Goal: Task Accomplishment & Management: Use online tool/utility

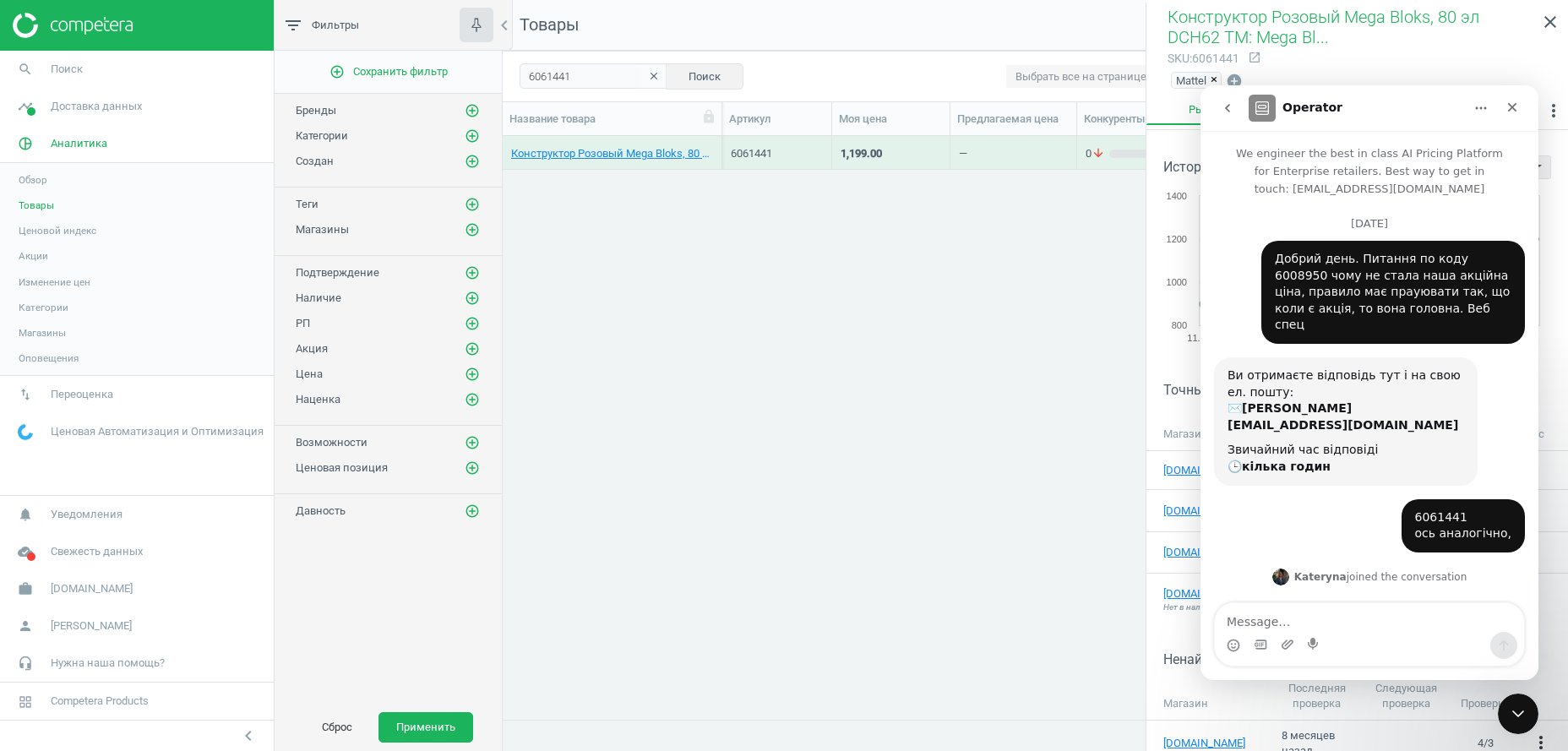
scroll to position [823, 0]
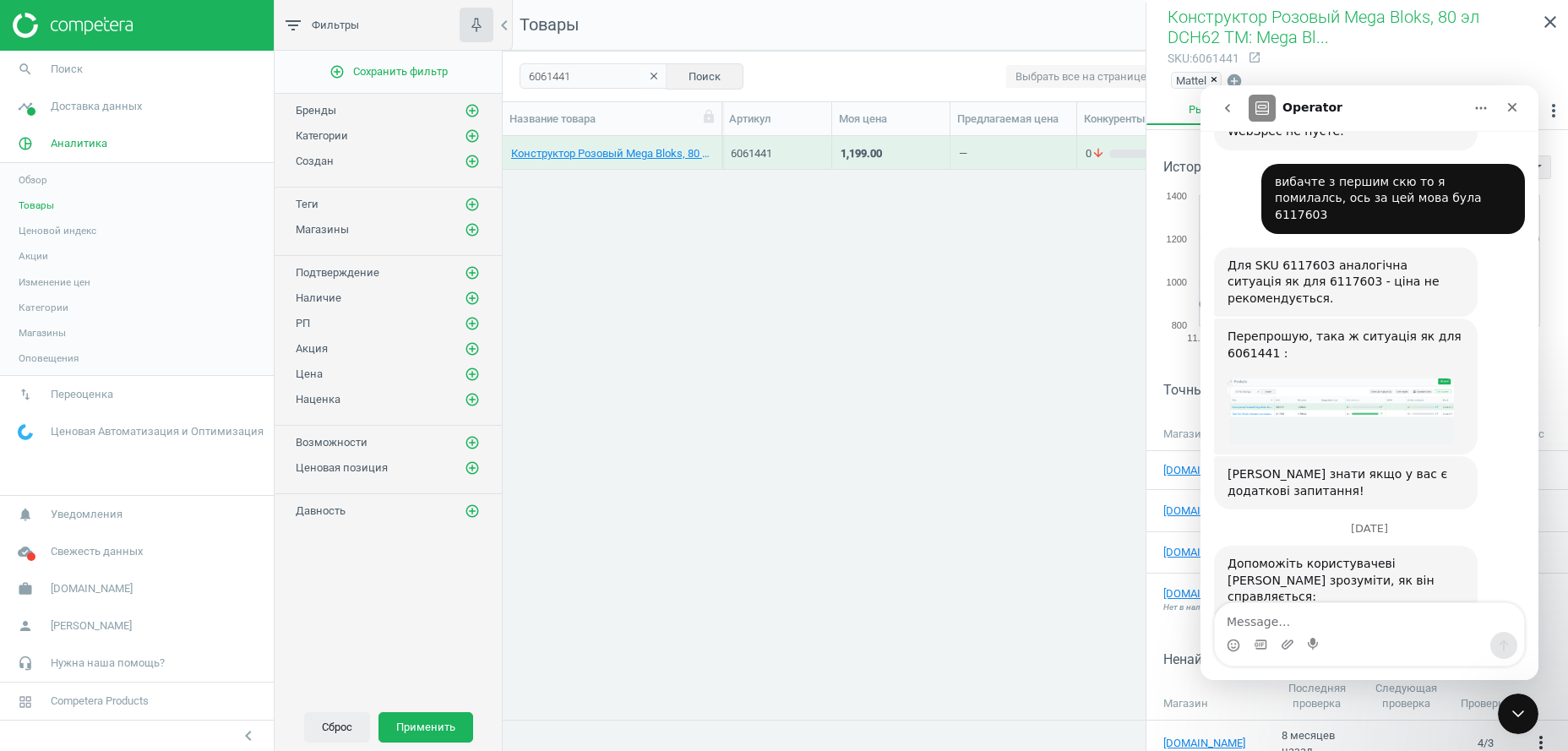
click at [336, 723] on button "Сброс" at bounding box center [337, 727] width 66 height 30
click at [648, 80] on icon "clear" at bounding box center [654, 76] width 12 height 12
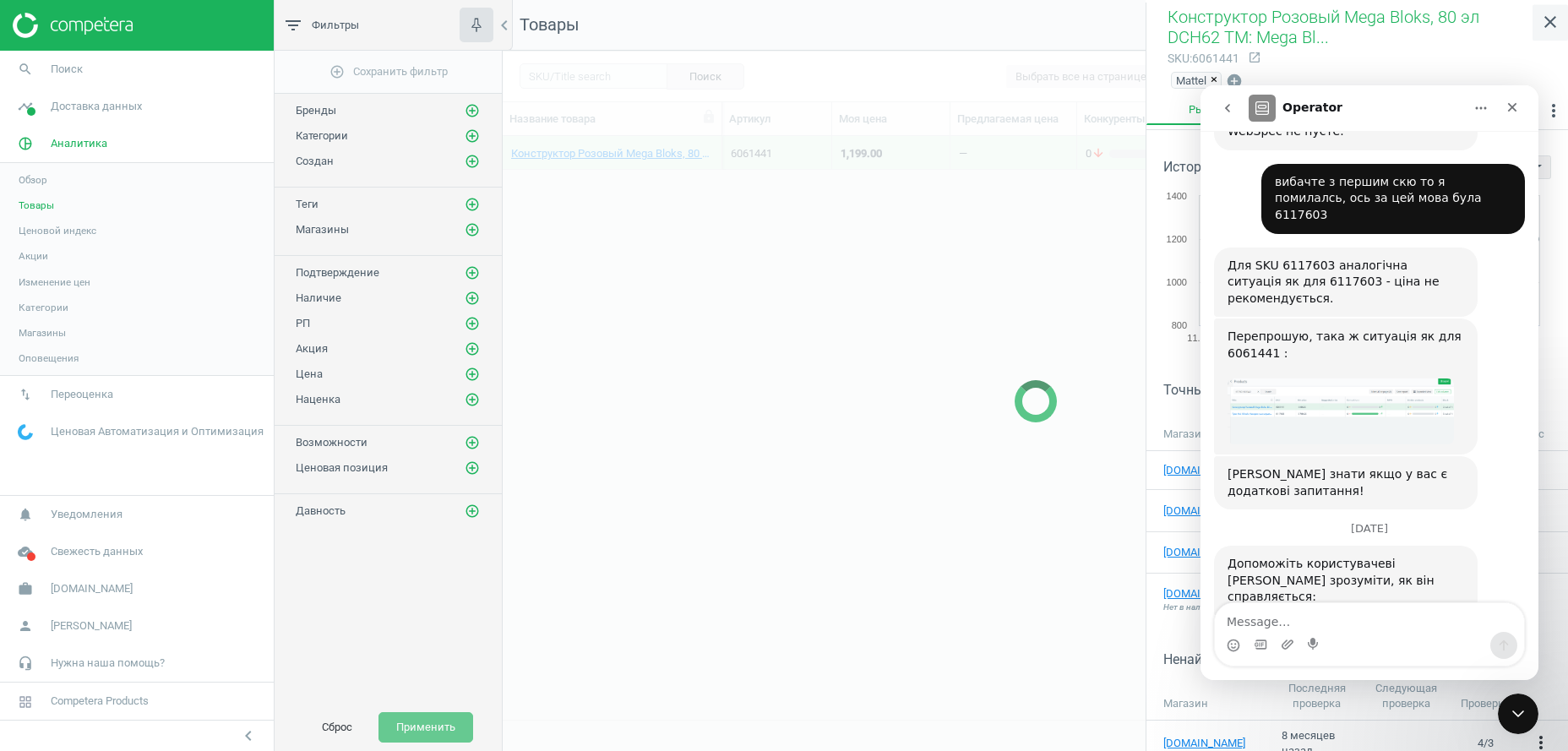
click at [1550, 22] on icon "close" at bounding box center [1549, 22] width 20 height 20
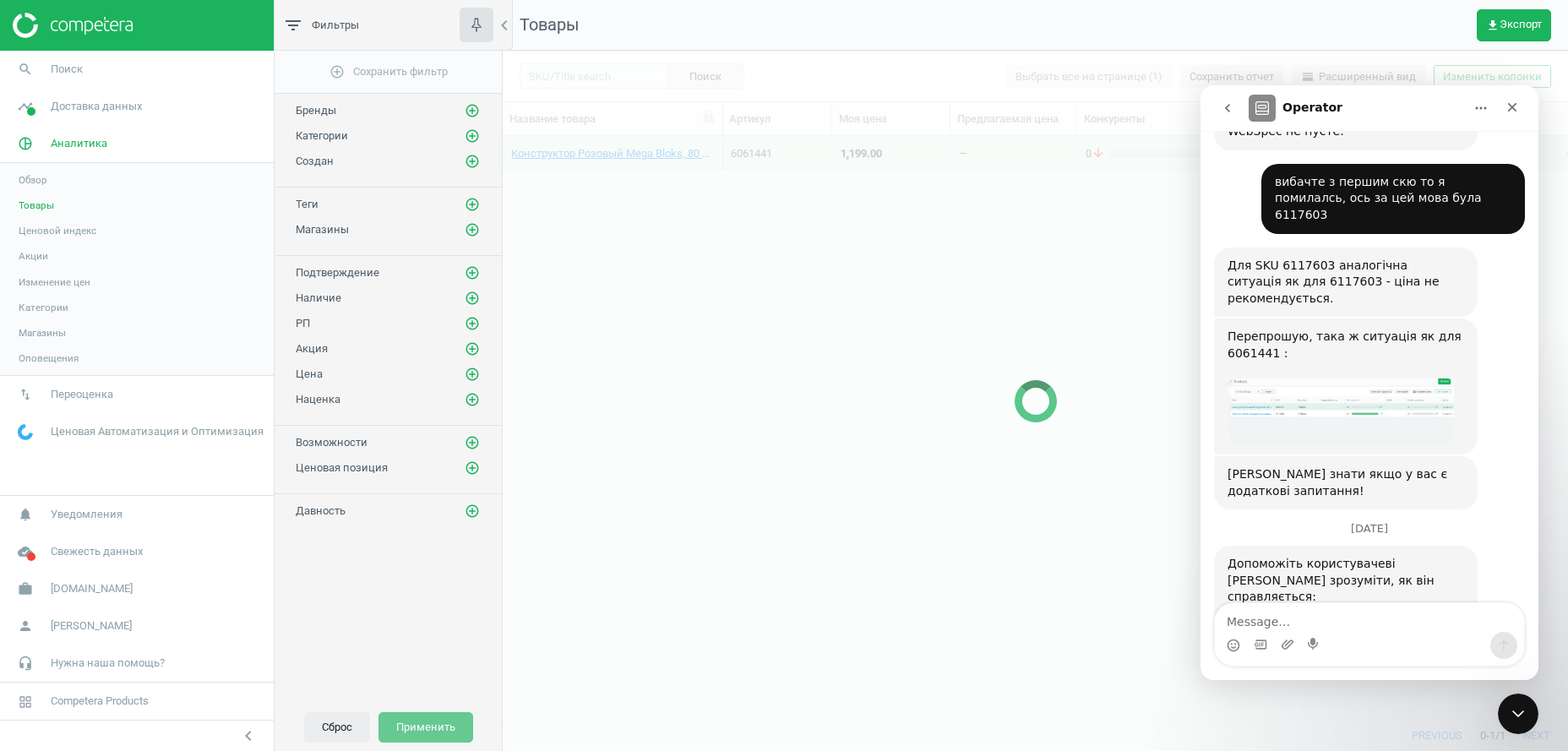
click at [346, 729] on button "Сброс" at bounding box center [337, 727] width 66 height 30
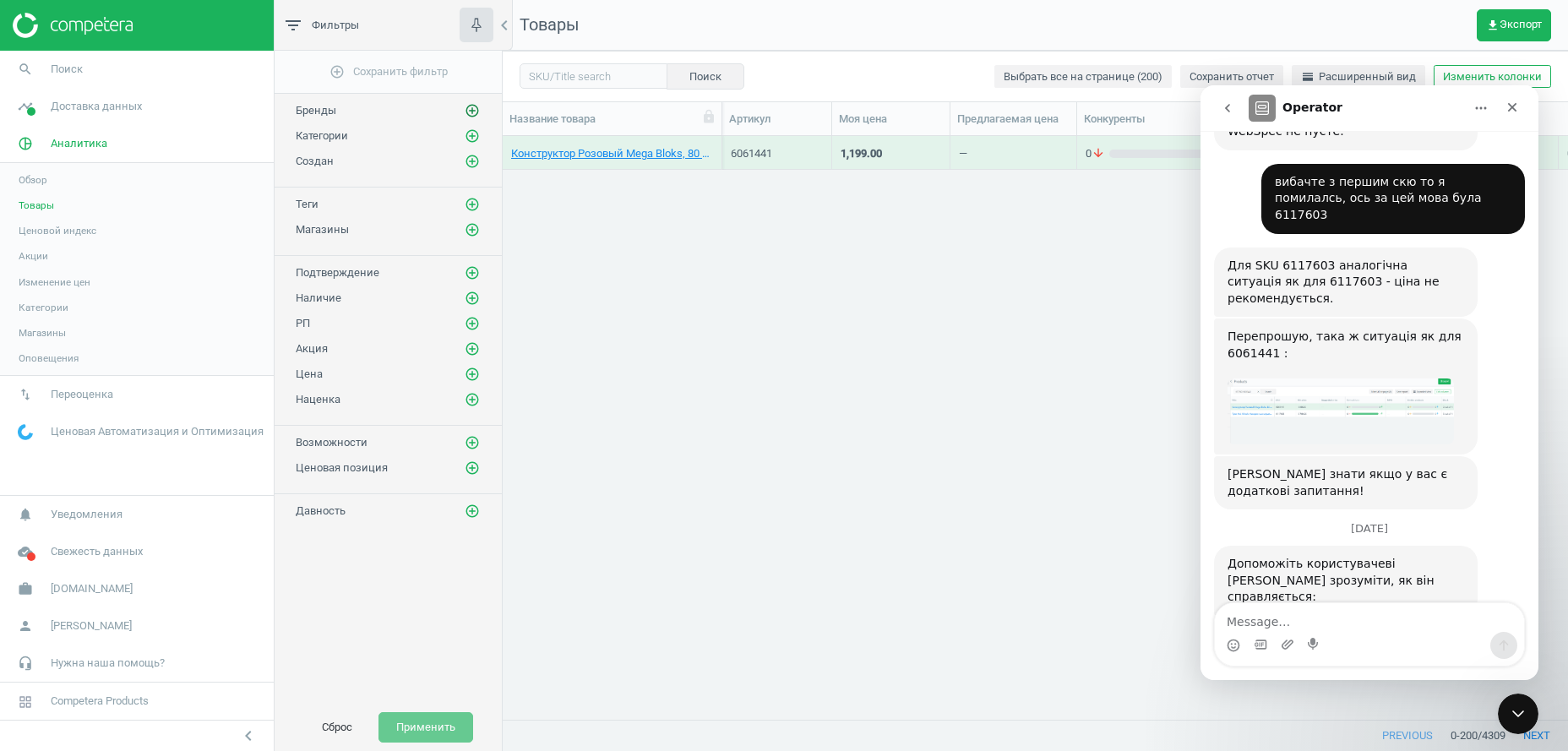
click at [475, 110] on icon "add_circle_outline" at bounding box center [471, 110] width 15 height 15
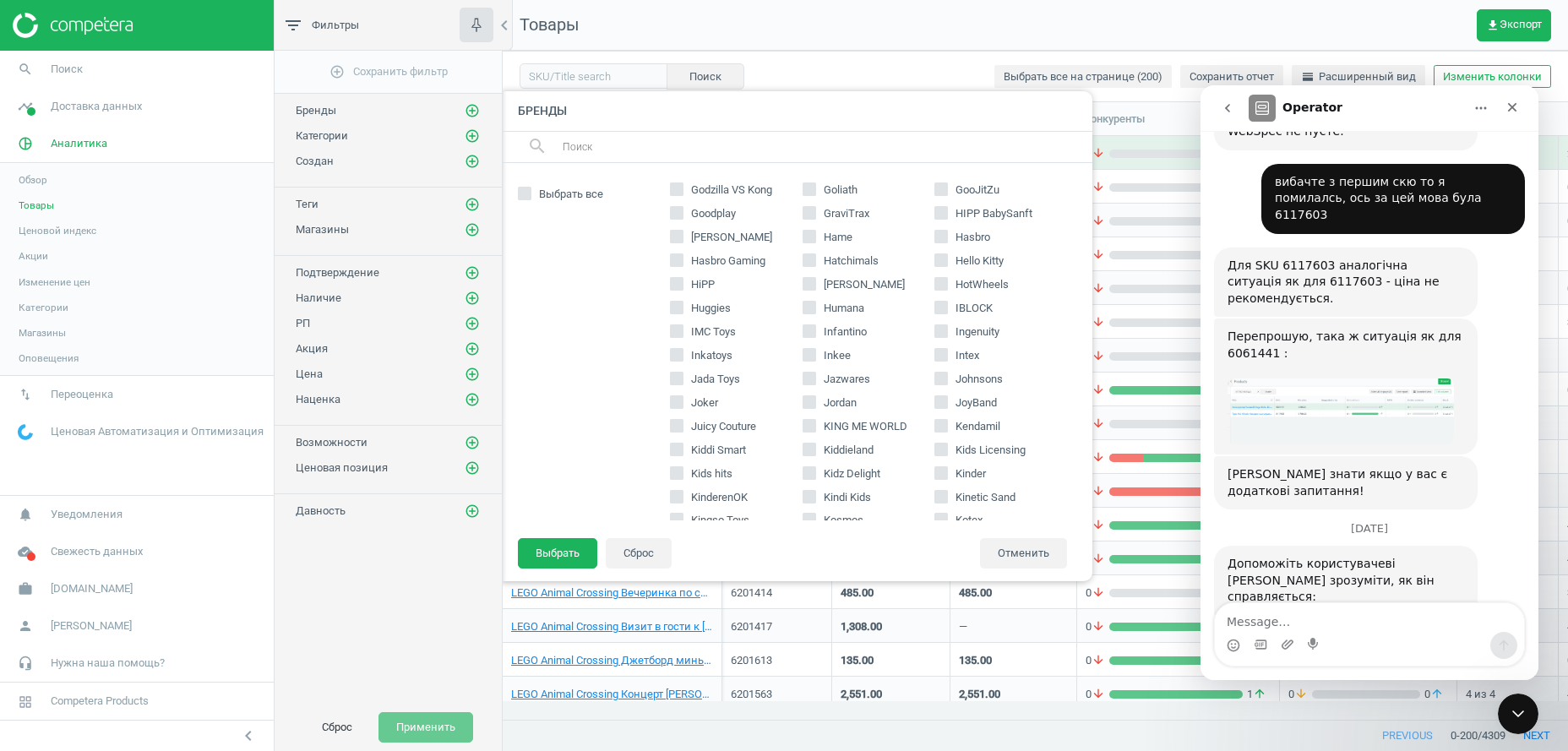
scroll to position [1033, 0]
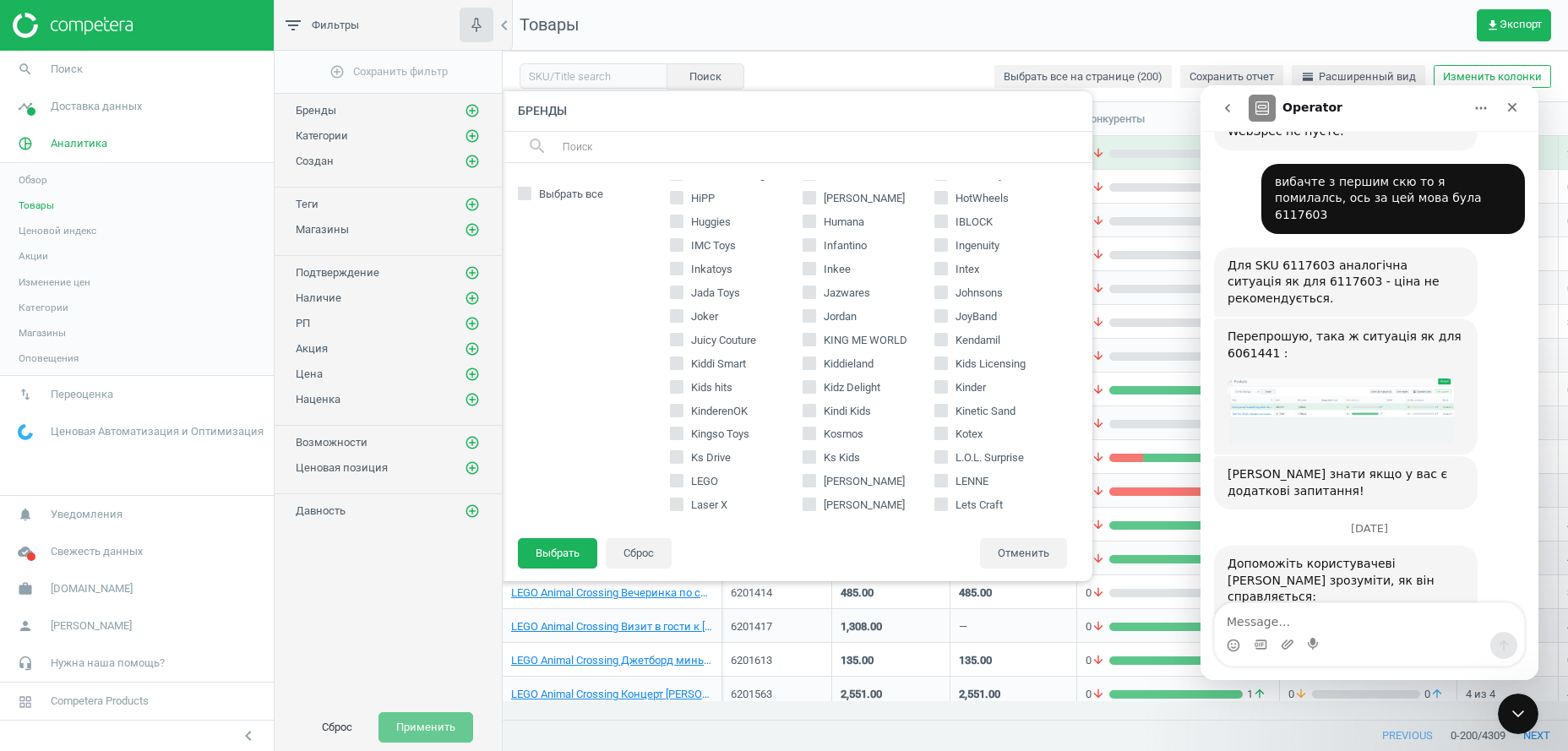
click at [696, 485] on span "LEGO" at bounding box center [704, 481] width 34 height 15
click at [682, 485] on input "LEGO" at bounding box center [677, 481] width 11 height 11
checkbox input "true"
click at [553, 553] on button "Выбрать" at bounding box center [557, 553] width 79 height 30
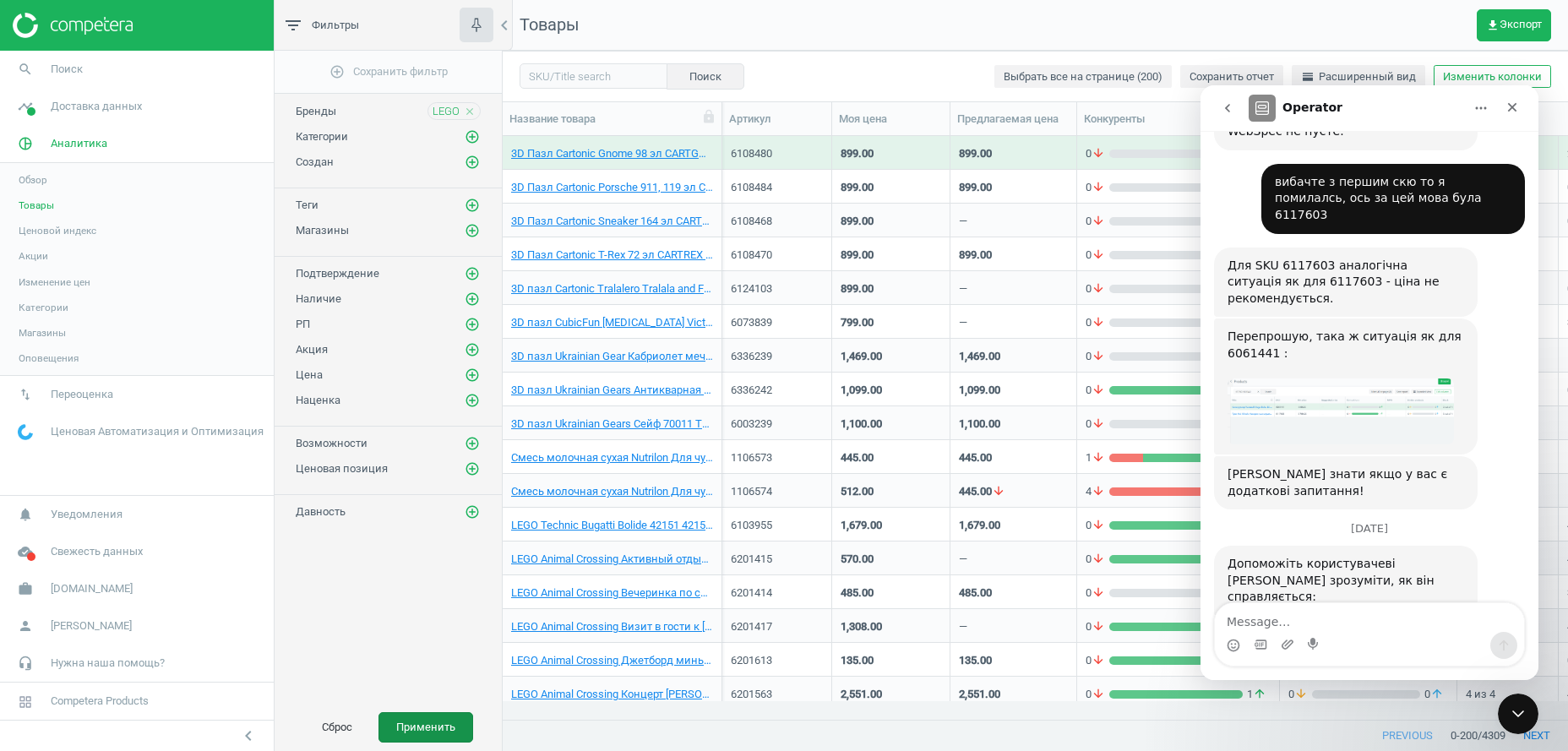
click at [421, 724] on button "Применить" at bounding box center [425, 727] width 95 height 30
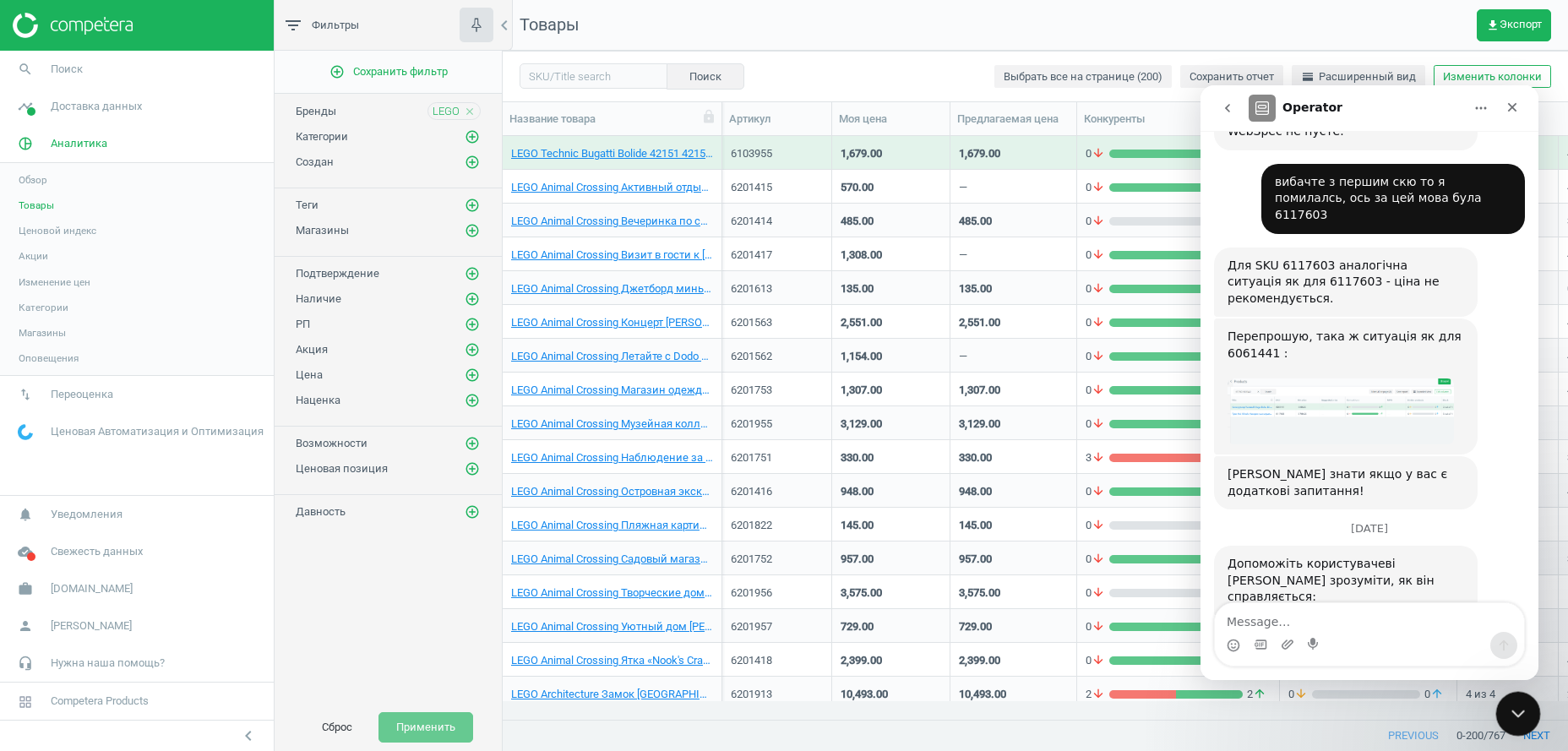
click at [1519, 704] on icon "Close Intercom Messenger" at bounding box center [1515, 711] width 20 height 20
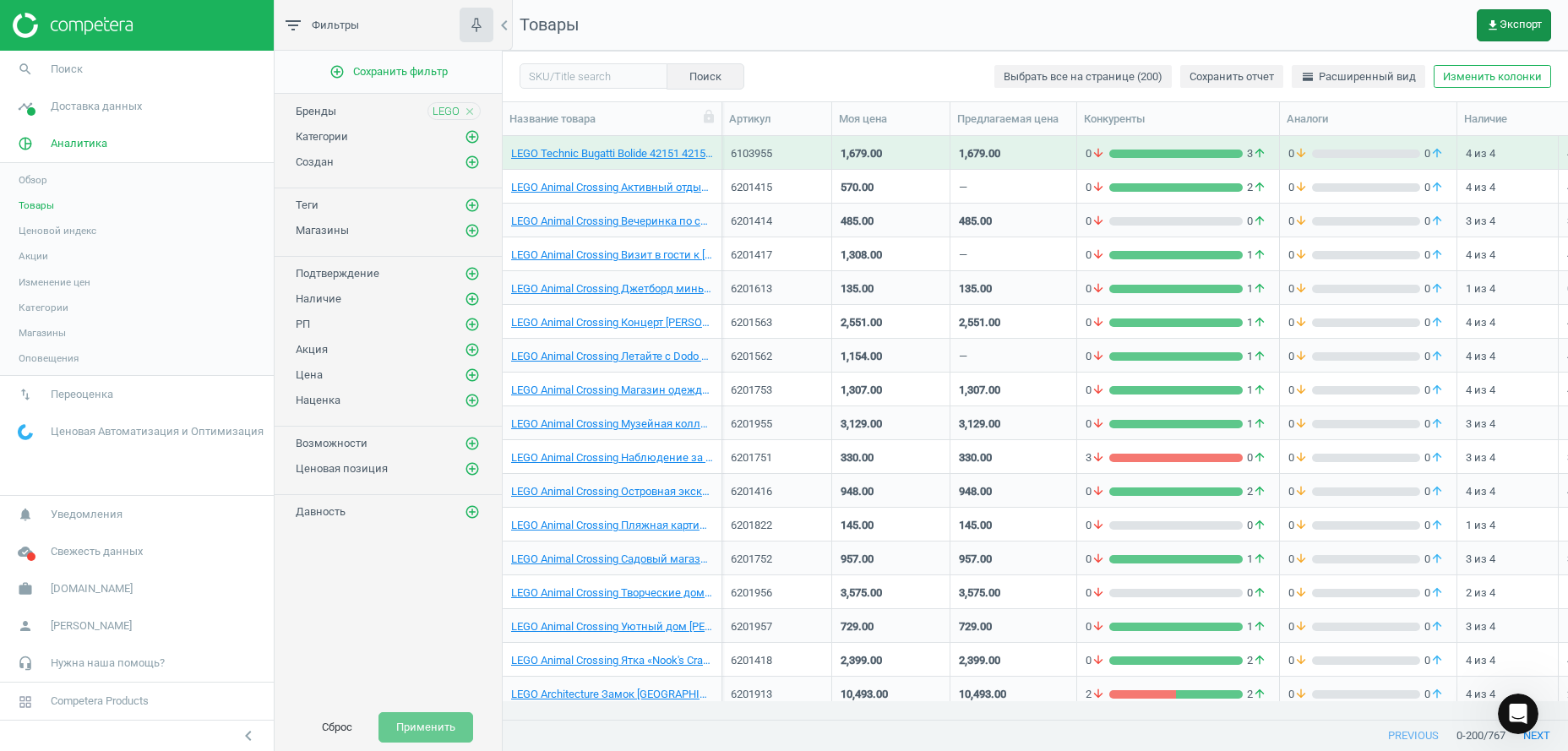
click at [1536, 31] on span "get_app Экспорт" at bounding box center [1513, 25] width 56 height 14
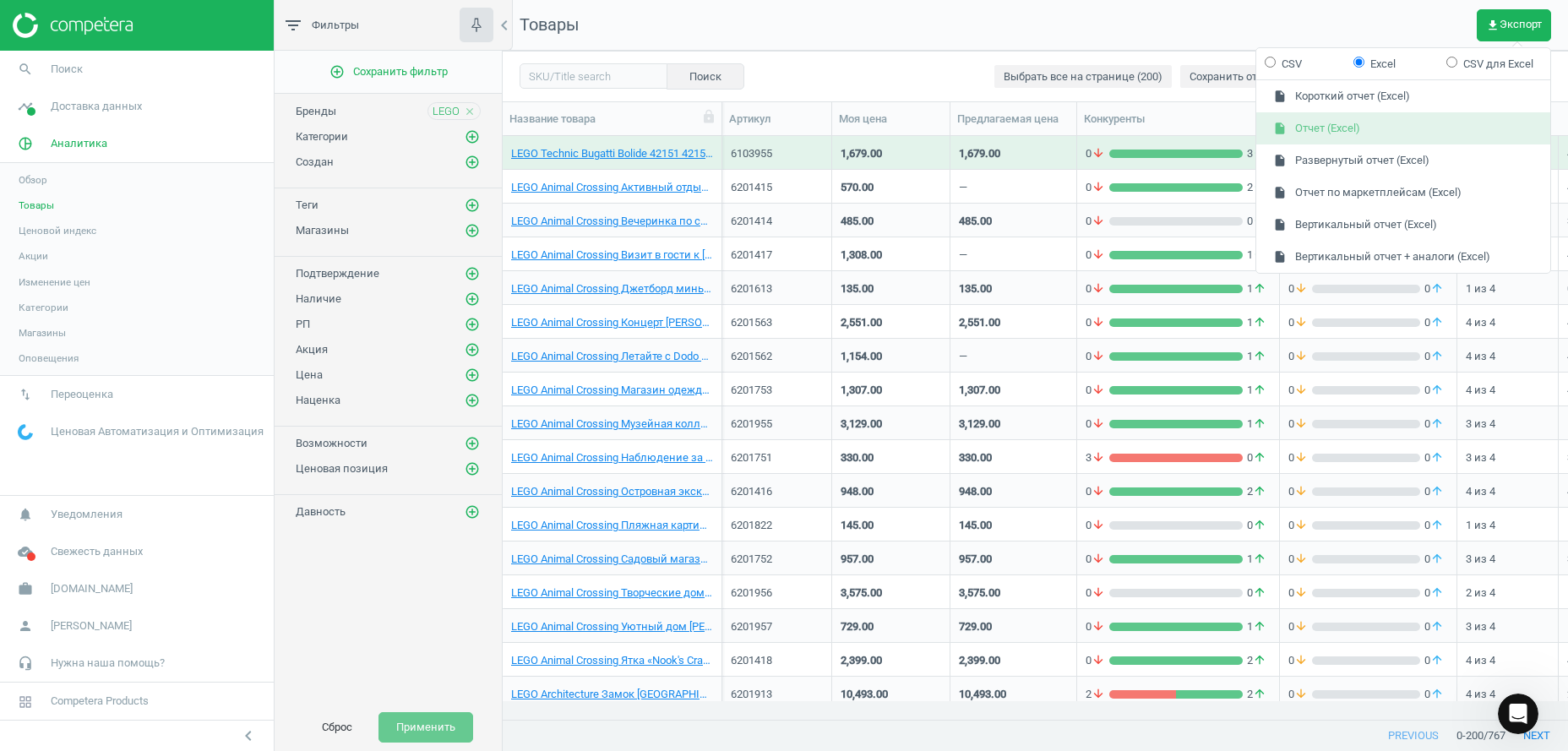
click at [1343, 126] on button "insert_drive_file Отчет (Excel)" at bounding box center [1403, 128] width 294 height 32
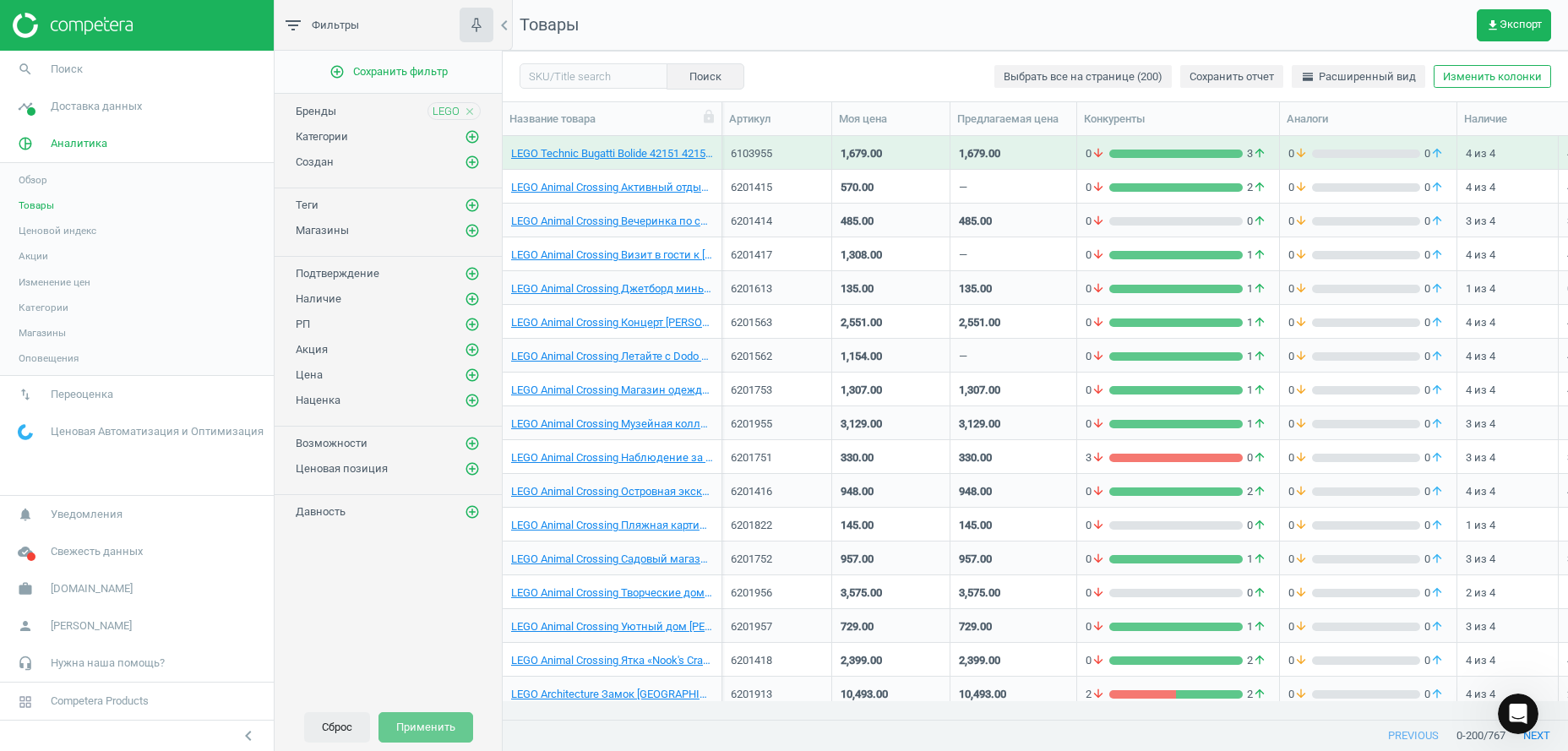
click at [343, 727] on button "Сброс" at bounding box center [337, 727] width 66 height 30
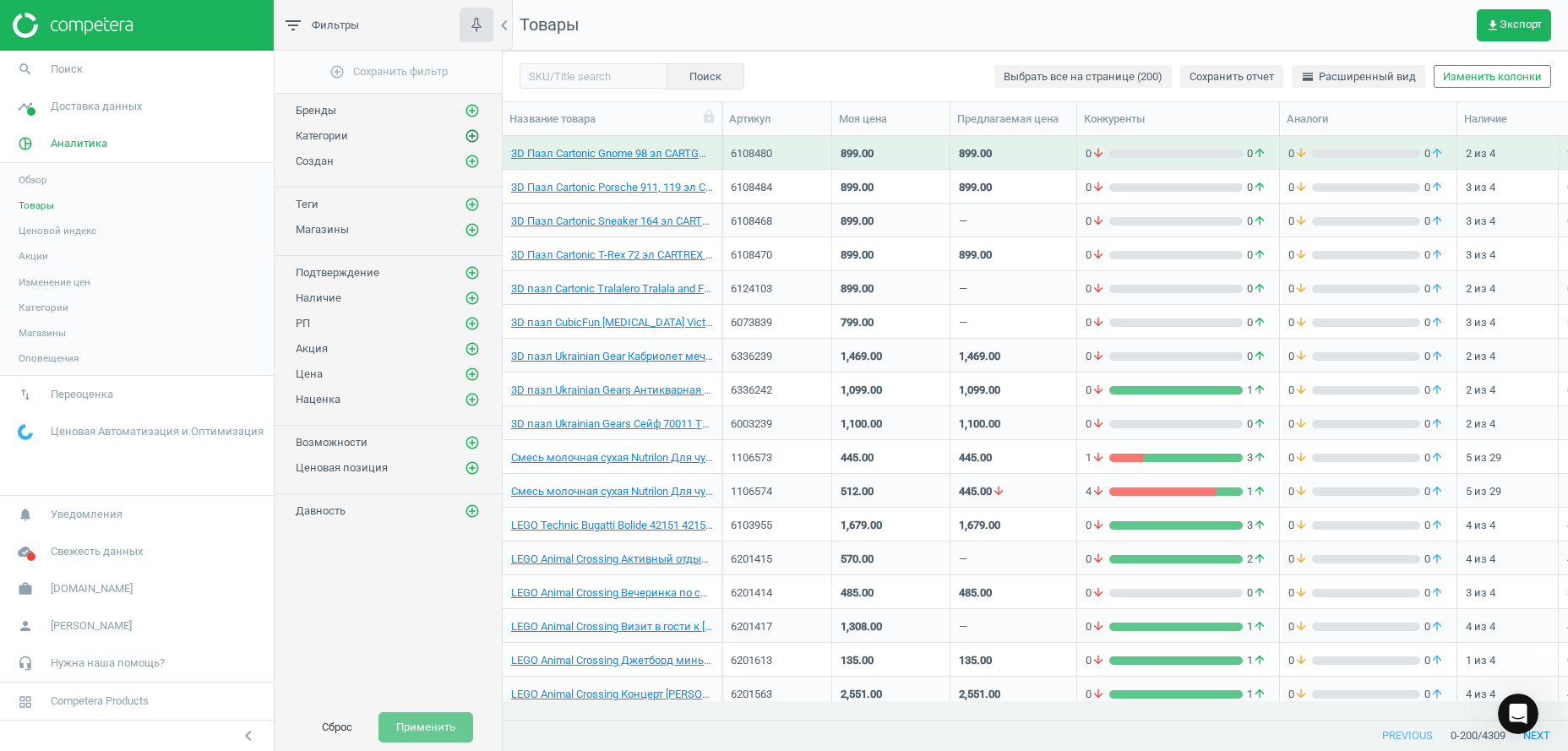
click at [468, 136] on icon "add_circle_outline" at bounding box center [471, 136] width 15 height 15
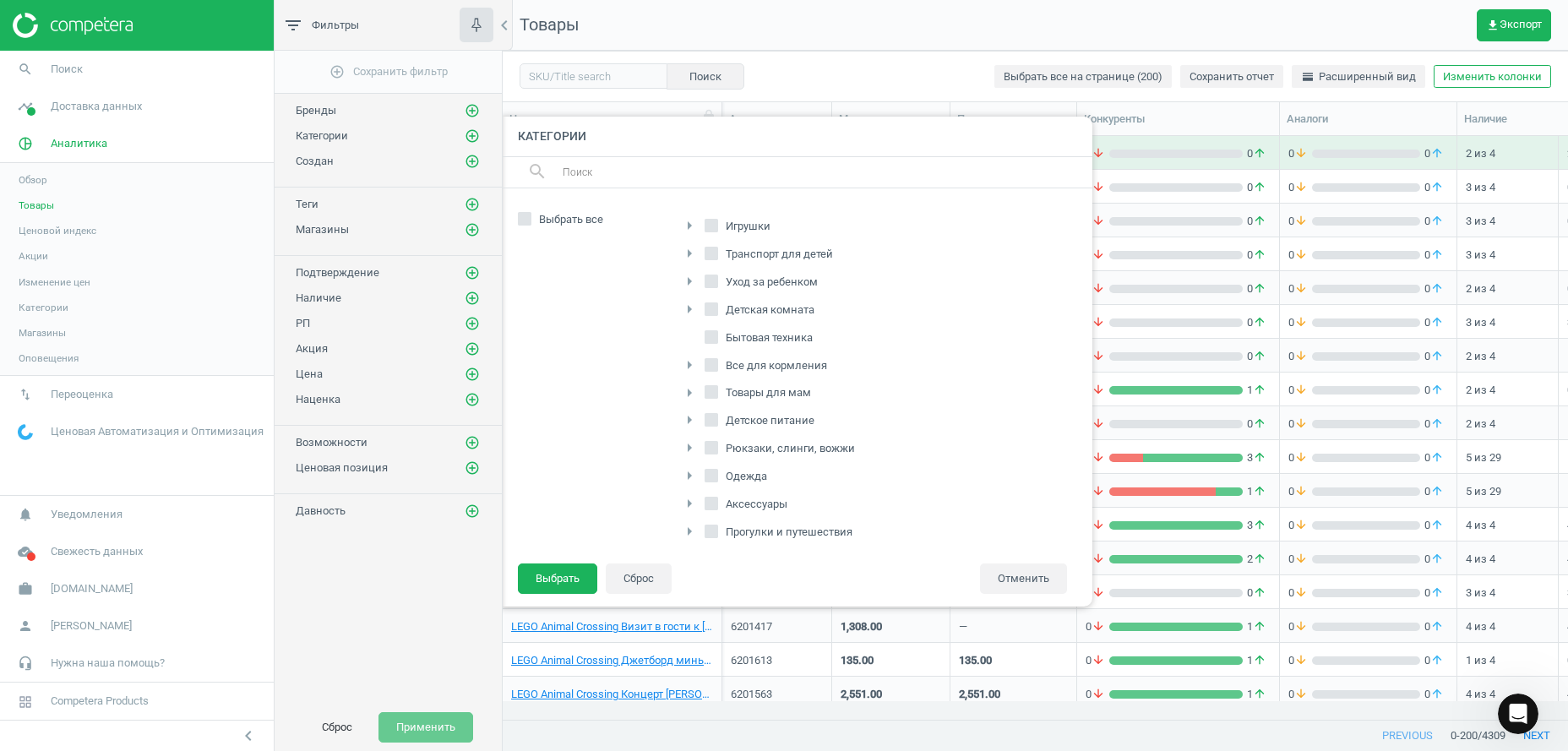
scroll to position [257, 0]
click at [714, 442] on input "Питание" at bounding box center [711, 440] width 11 height 11
checkbox input "true"
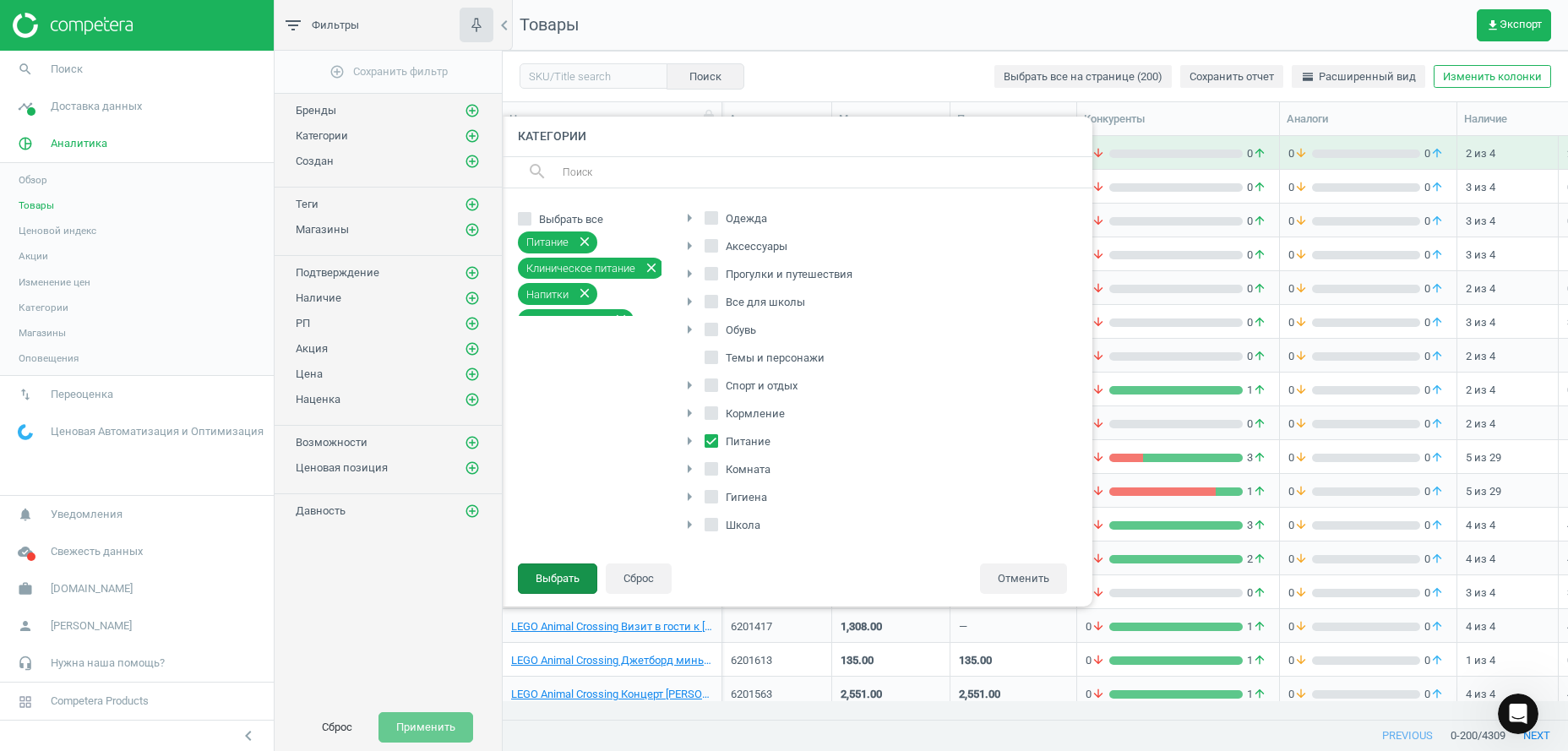
click at [568, 575] on button "Выбрать" at bounding box center [557, 578] width 79 height 30
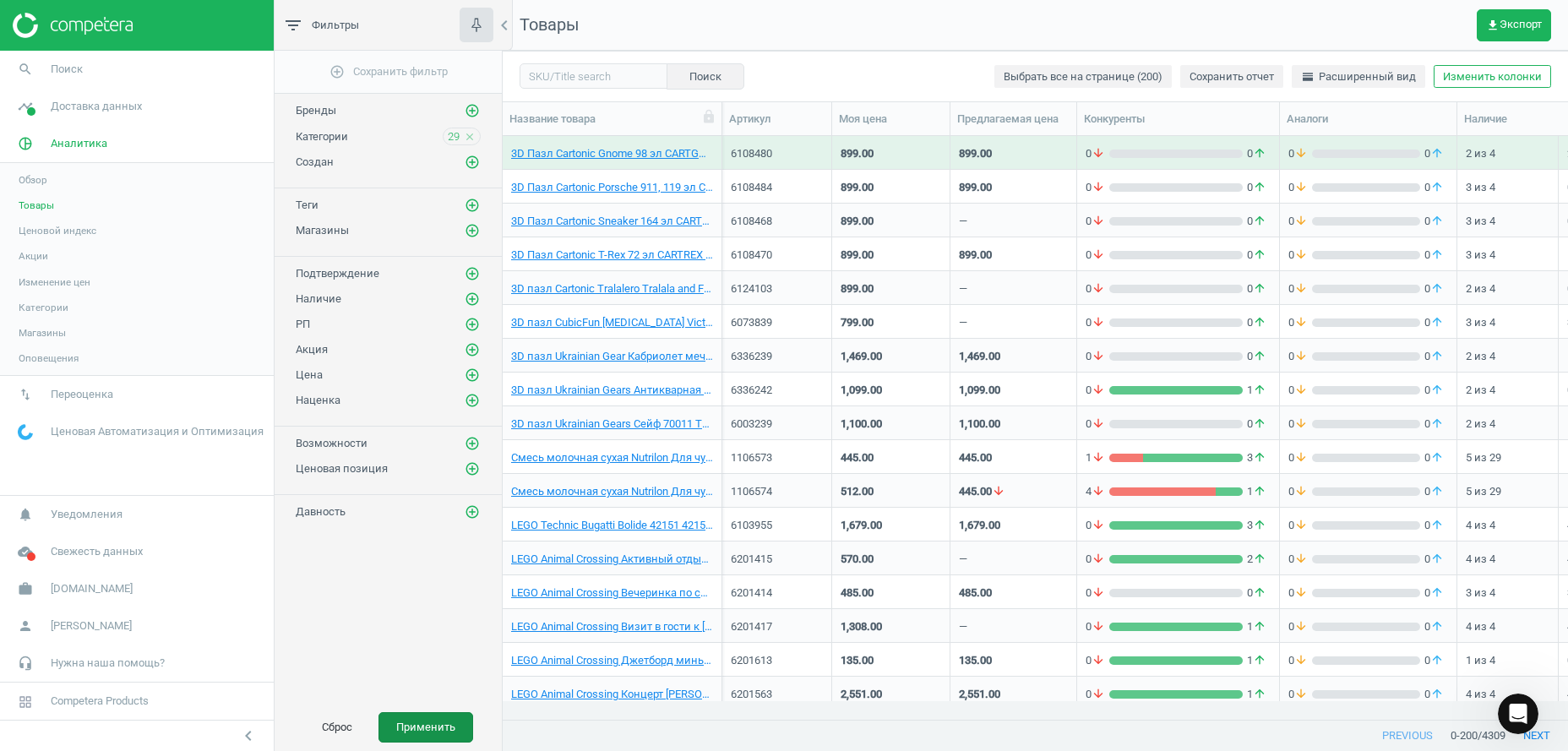
click at [415, 734] on button "Применить" at bounding box center [425, 727] width 95 height 30
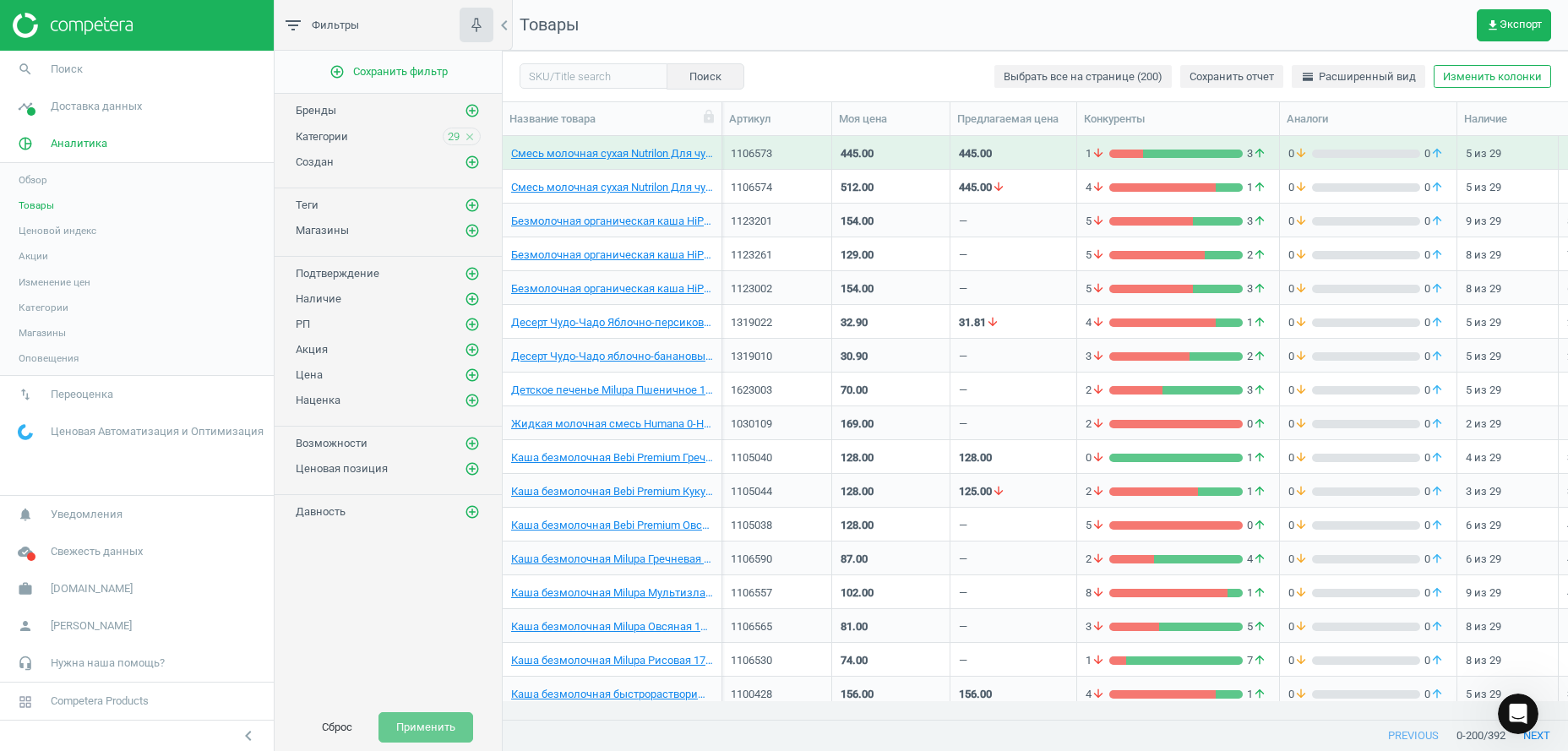
click at [444, 136] on div "29 close" at bounding box center [462, 136] width 38 height 17
click at [458, 143] on span "29" at bounding box center [454, 136] width 12 height 15
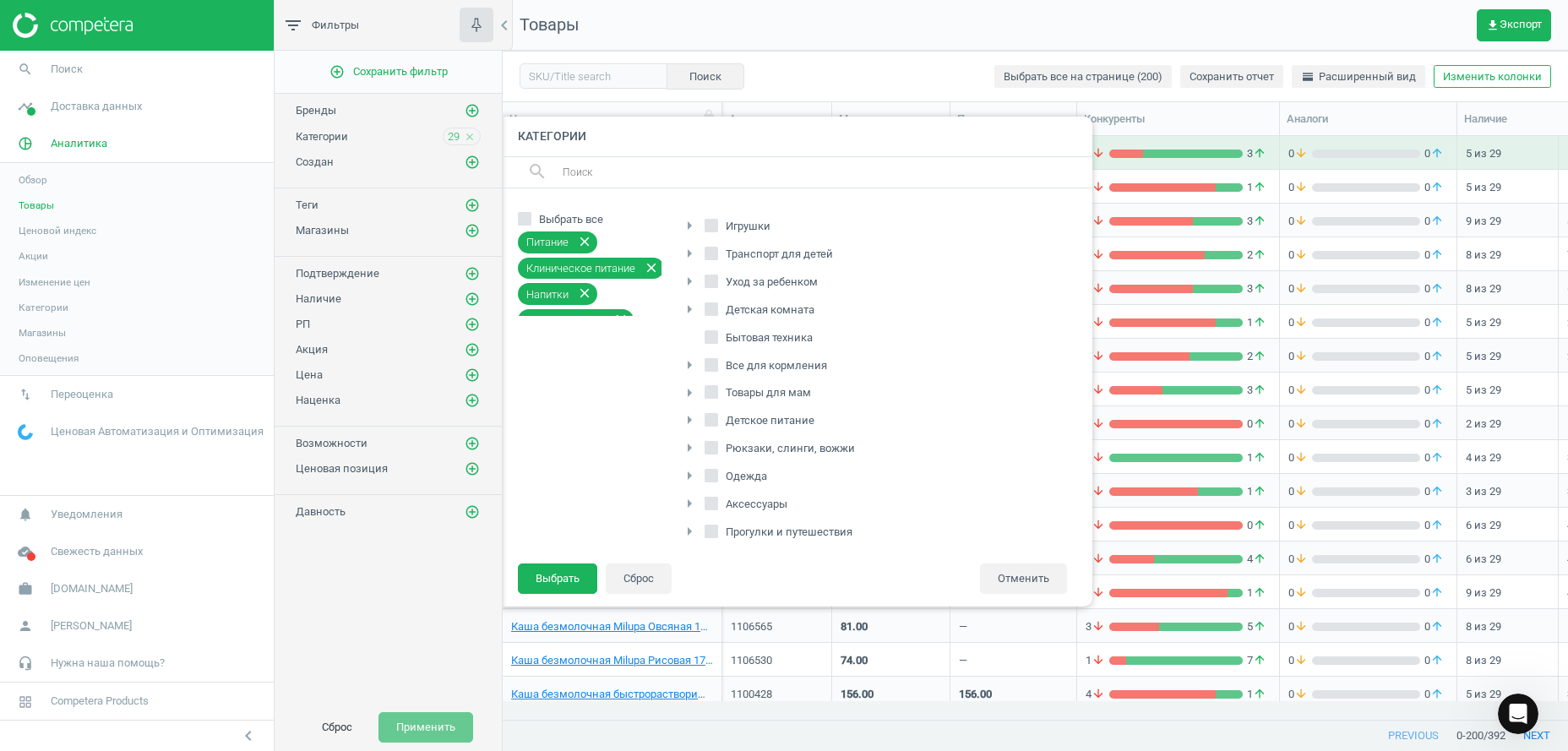
scroll to position [257, 0]
click at [691, 414] on icon "arrow_right" at bounding box center [688, 413] width 20 height 20
click at [711, 417] on input "Детское питание" at bounding box center [711, 420] width 11 height 11
checkbox input "true"
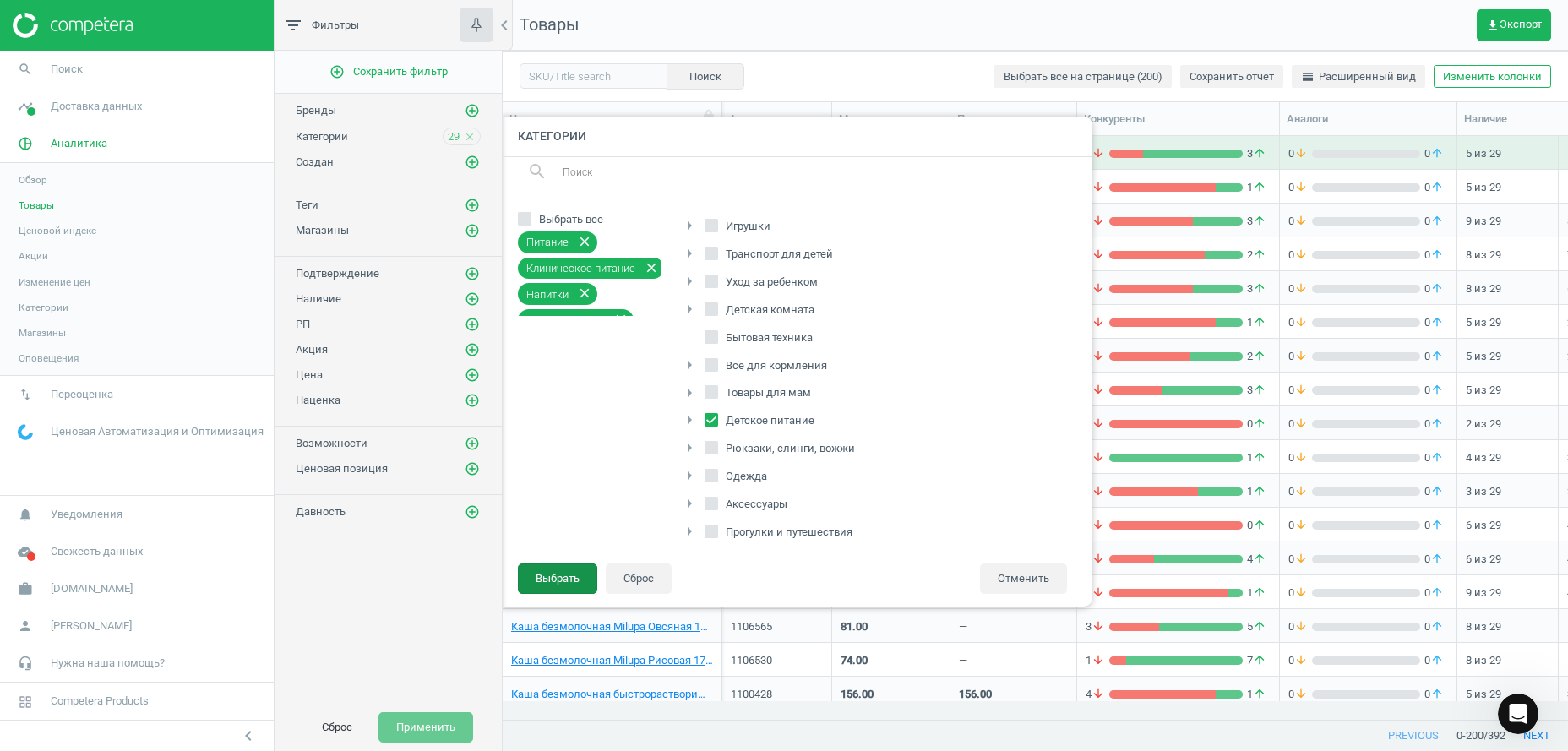
click at [582, 569] on button "Выбрать" at bounding box center [557, 578] width 79 height 30
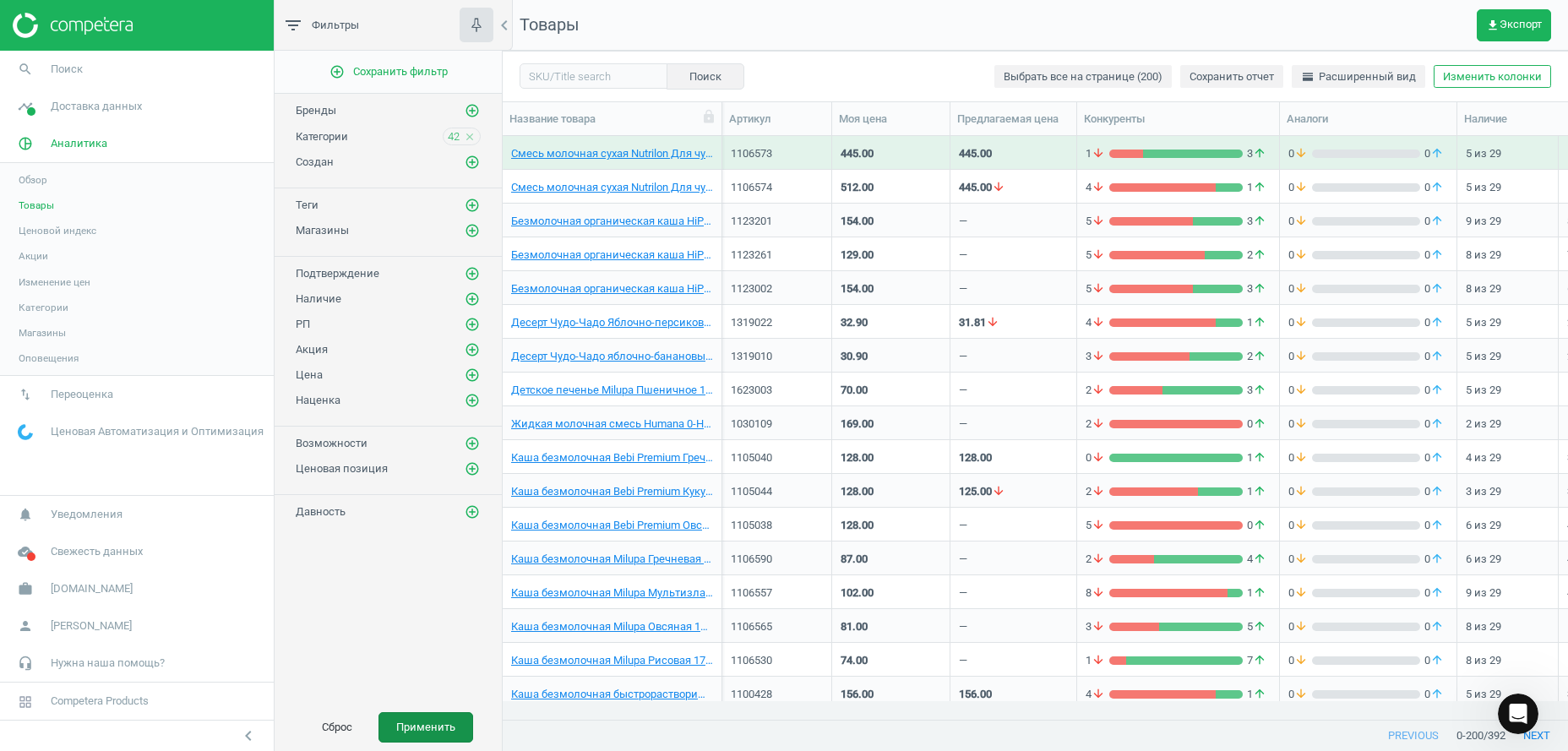
click at [427, 727] on button "Применить" at bounding box center [425, 727] width 95 height 30
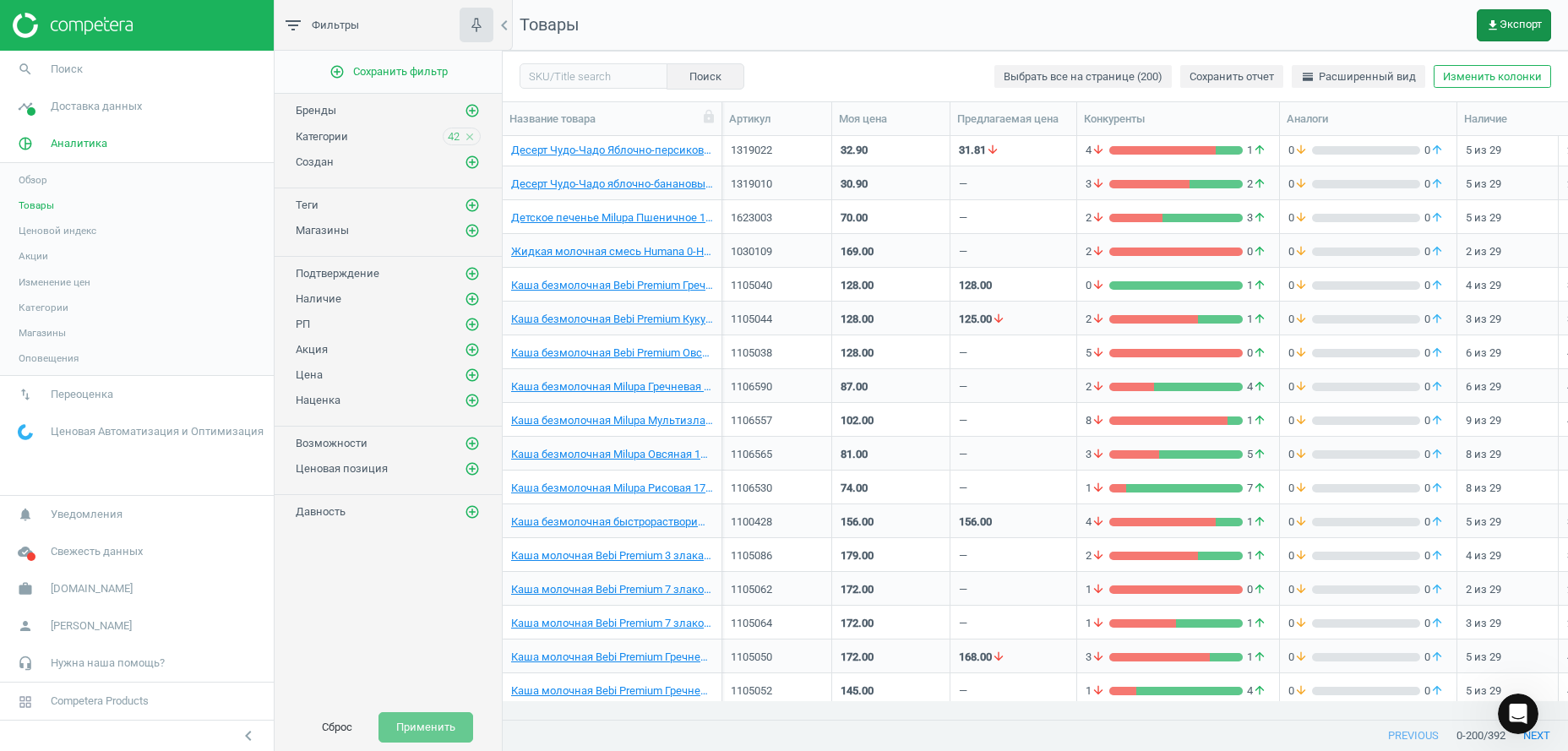
click at [1505, 20] on span "get_app Экспорт" at bounding box center [1513, 25] width 56 height 14
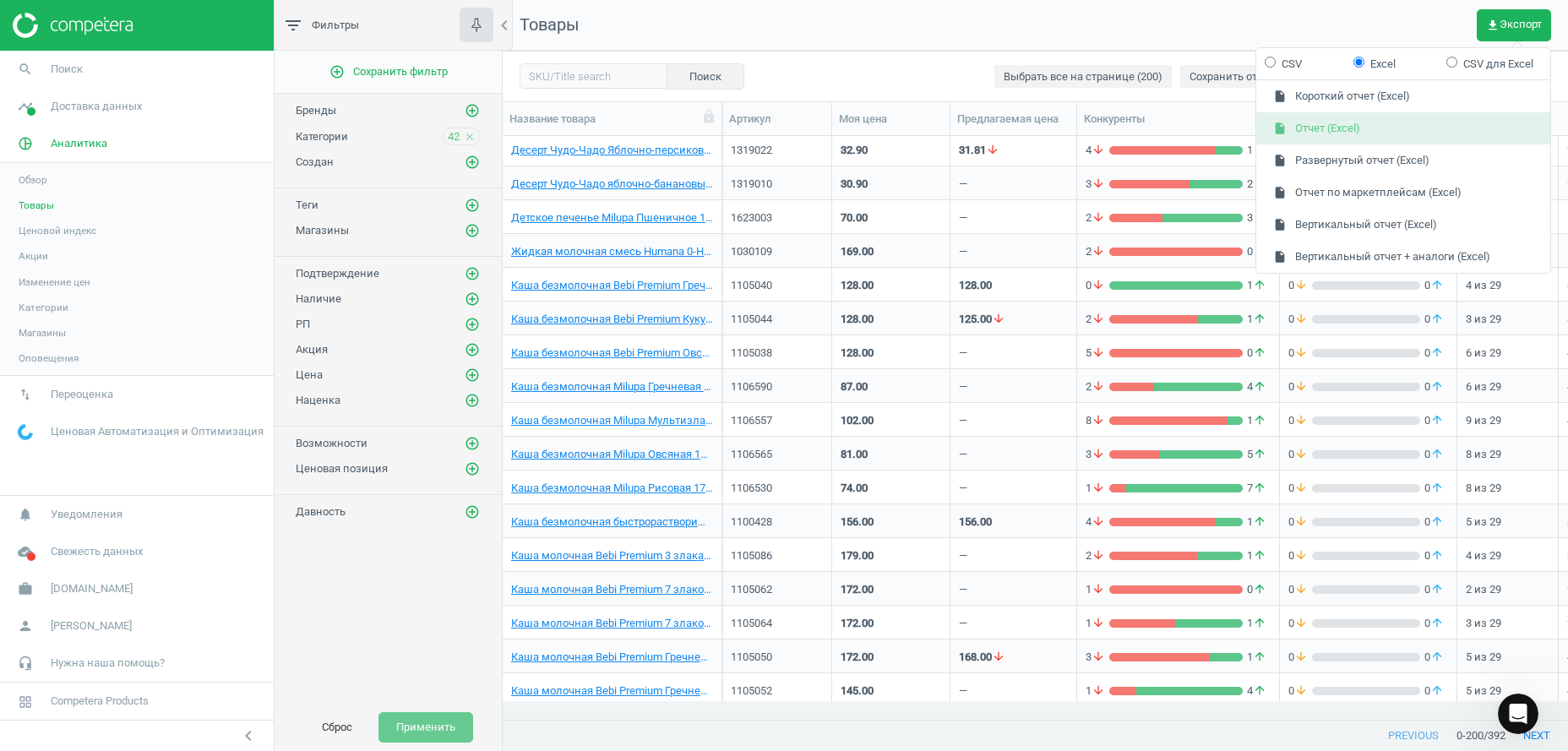
click at [1392, 132] on button "insert_drive_file Отчет (Excel)" at bounding box center [1403, 128] width 294 height 32
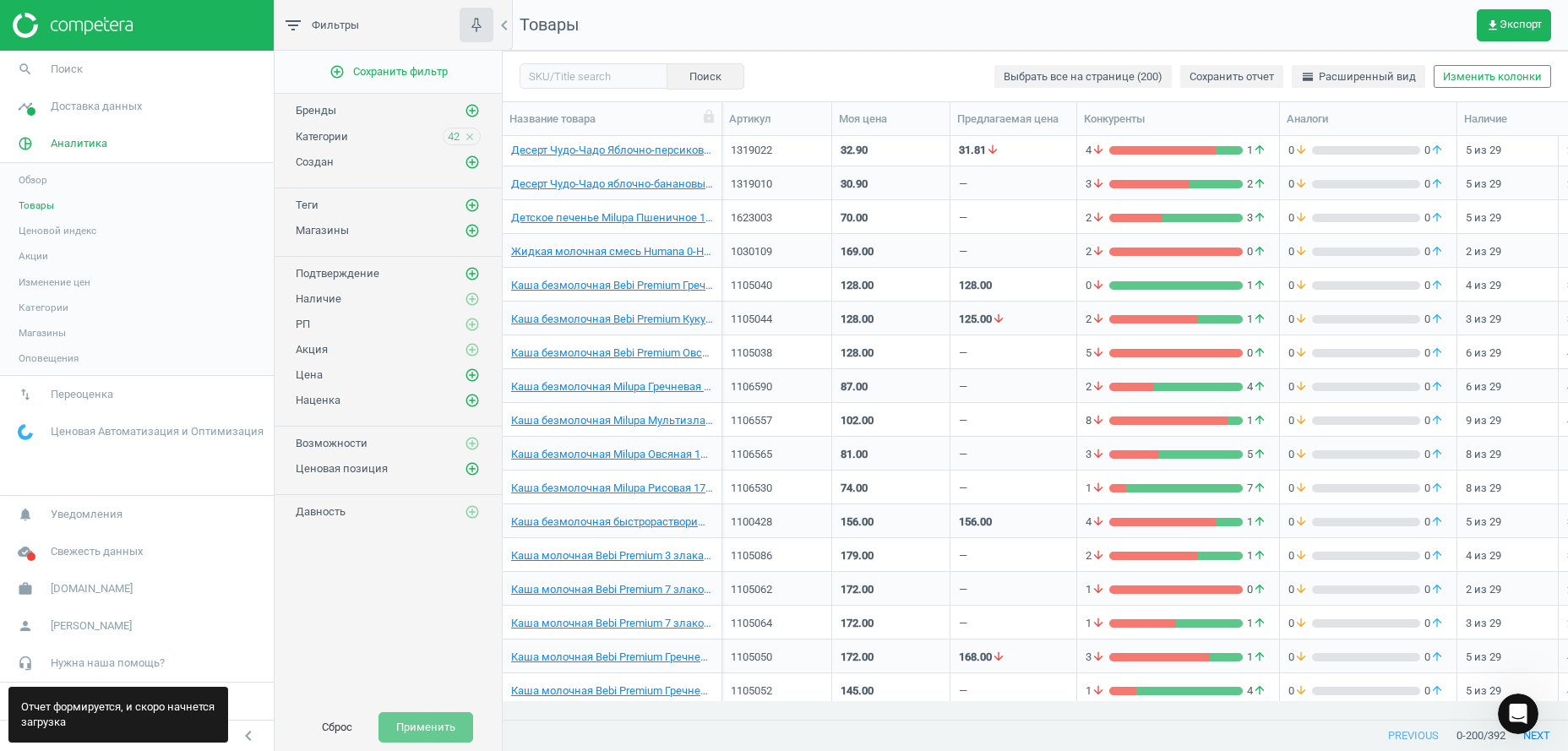
scroll to position [0, 0]
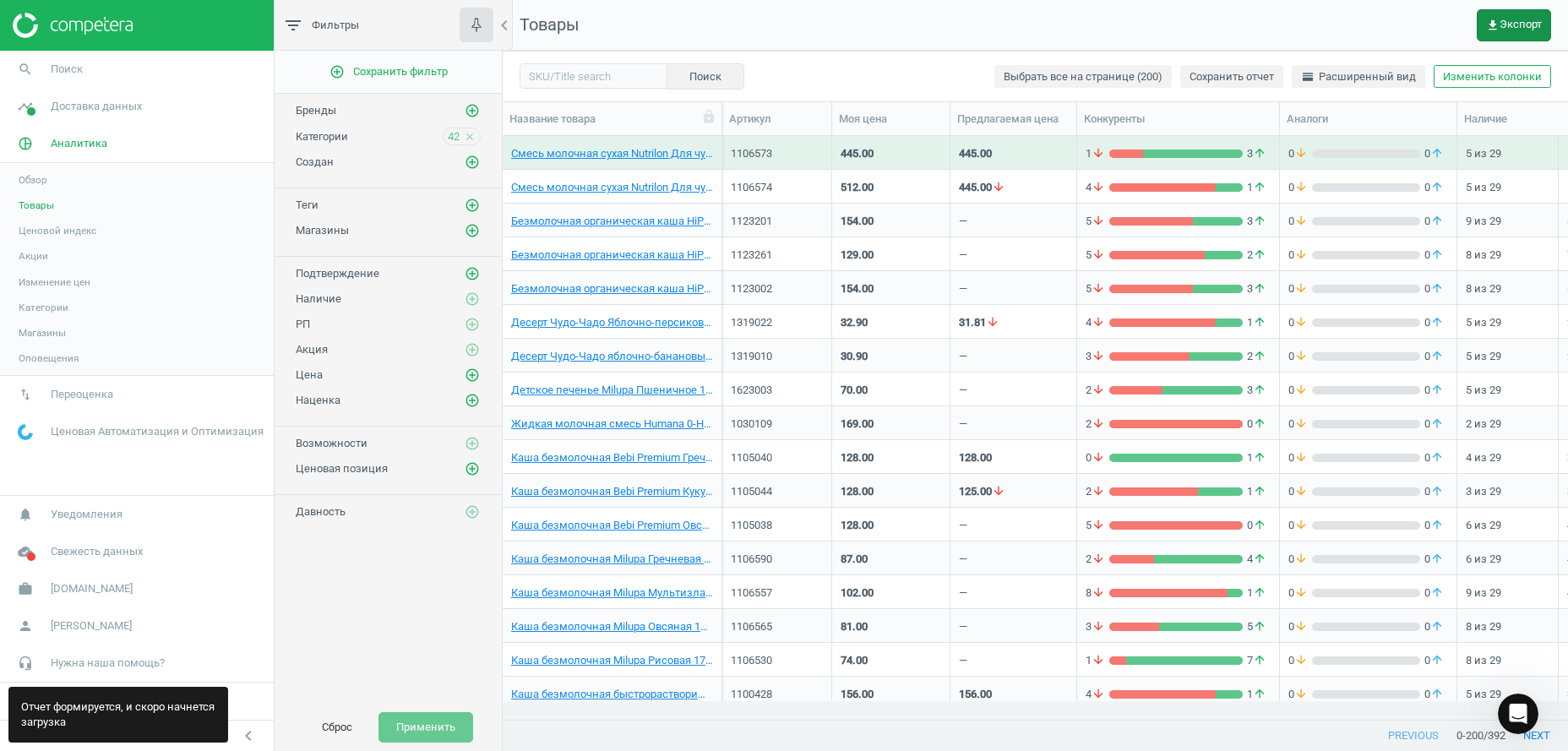
click at [1518, 26] on span "get_app Экспорт" at bounding box center [1513, 25] width 56 height 14
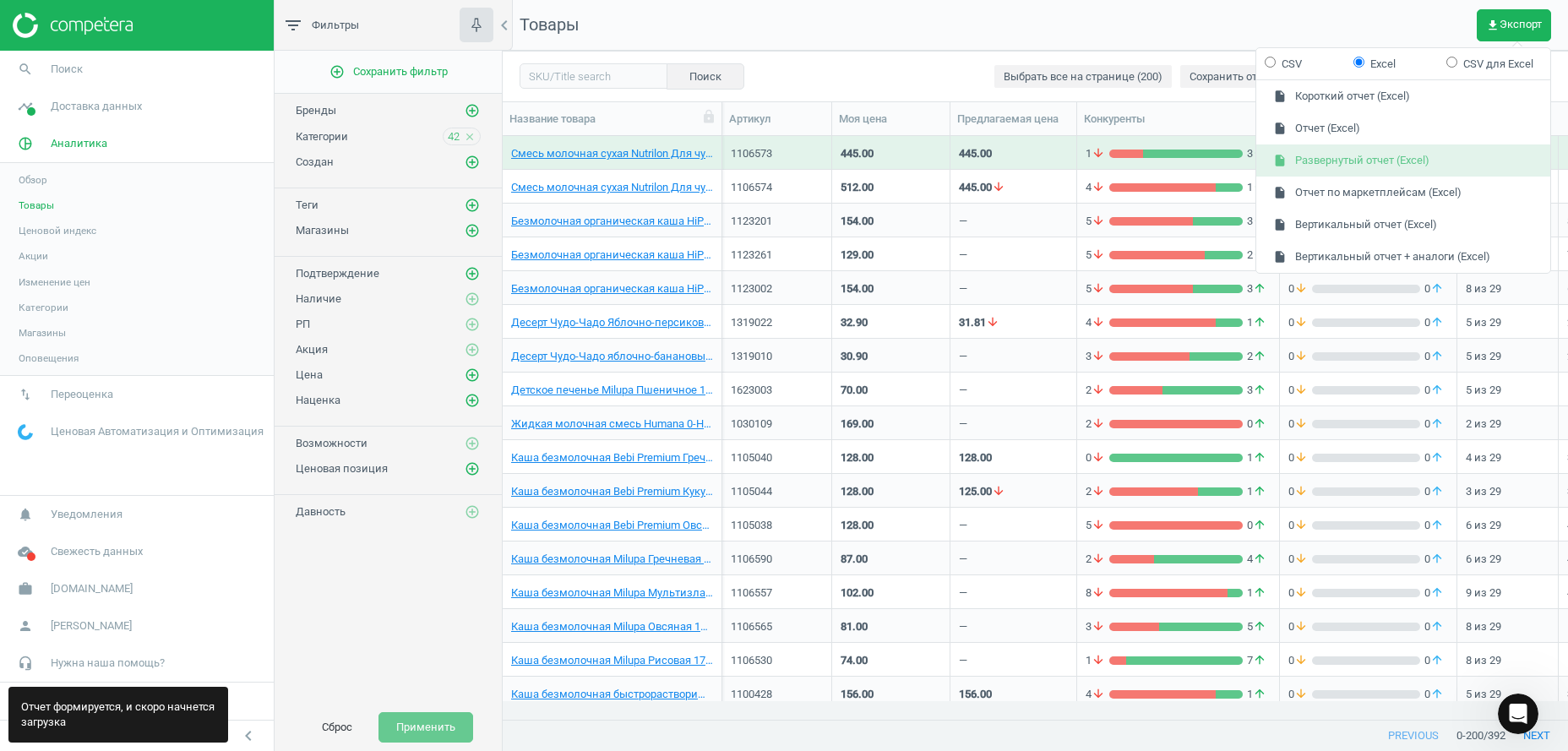
click at [1379, 159] on button "insert_drive_file Развернутый отчет (Excel)" at bounding box center [1403, 160] width 294 height 32
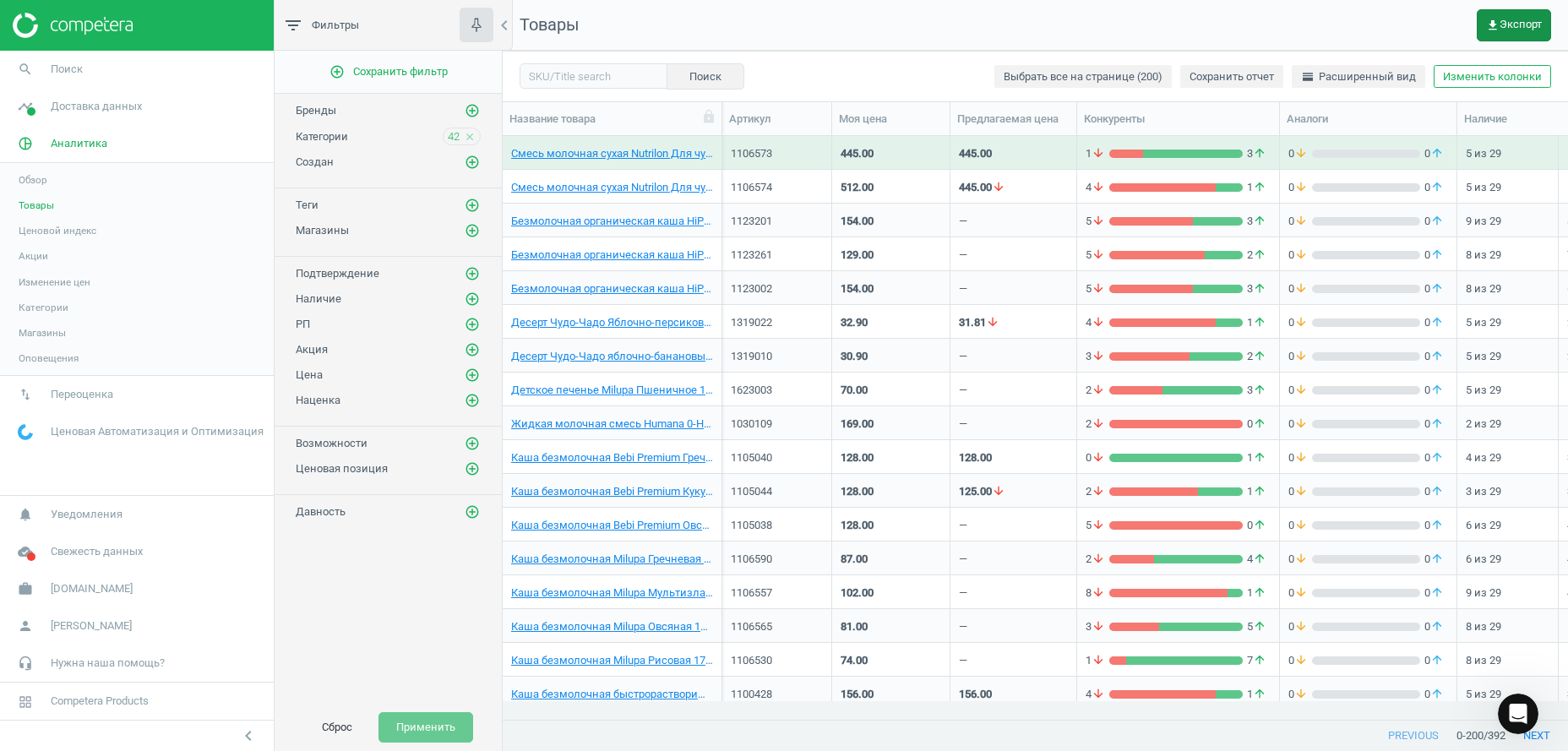
click at [1499, 30] on icon "get_app" at bounding box center [1492, 25] width 14 height 14
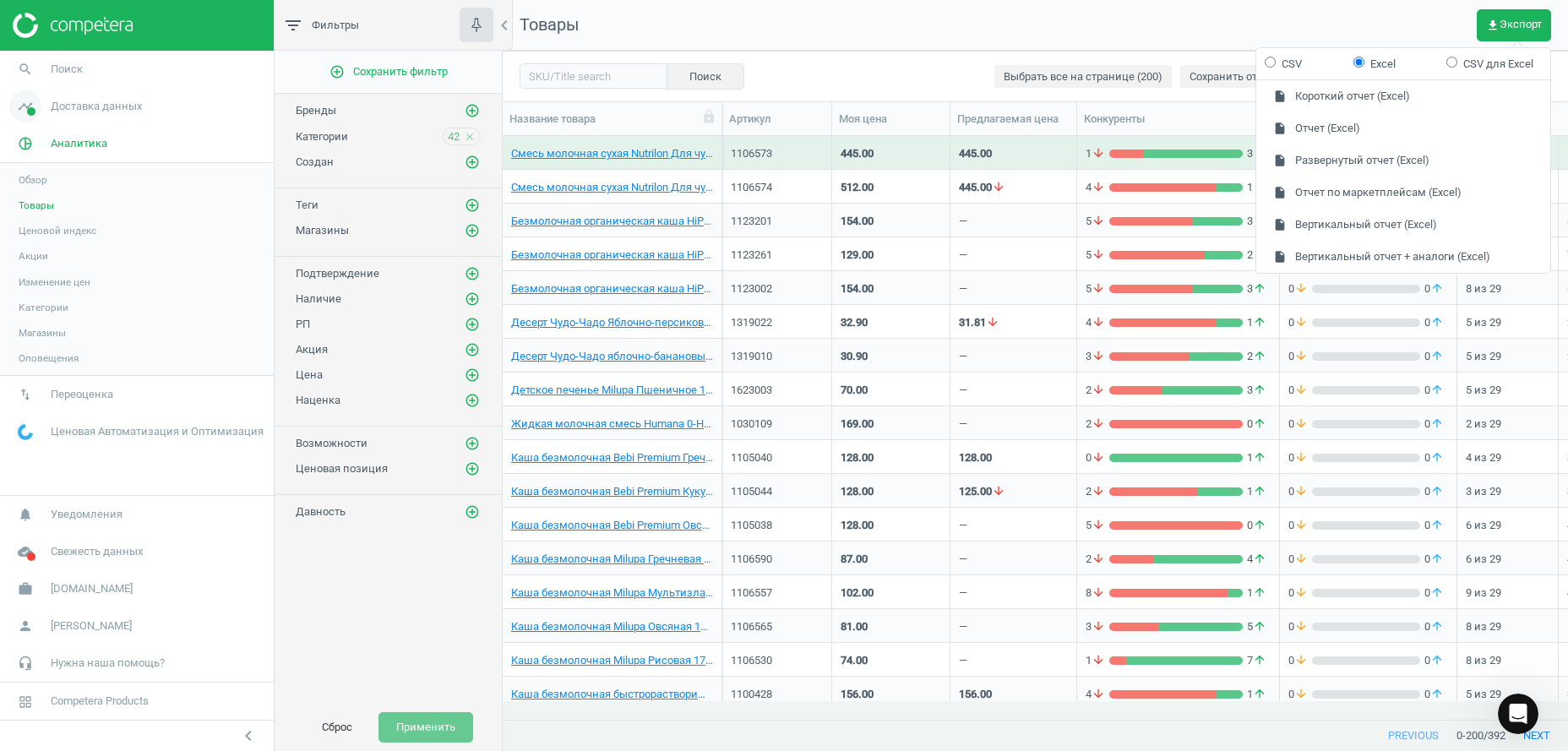
click at [75, 111] on span "Доставка данных" at bounding box center [96, 106] width 91 height 15
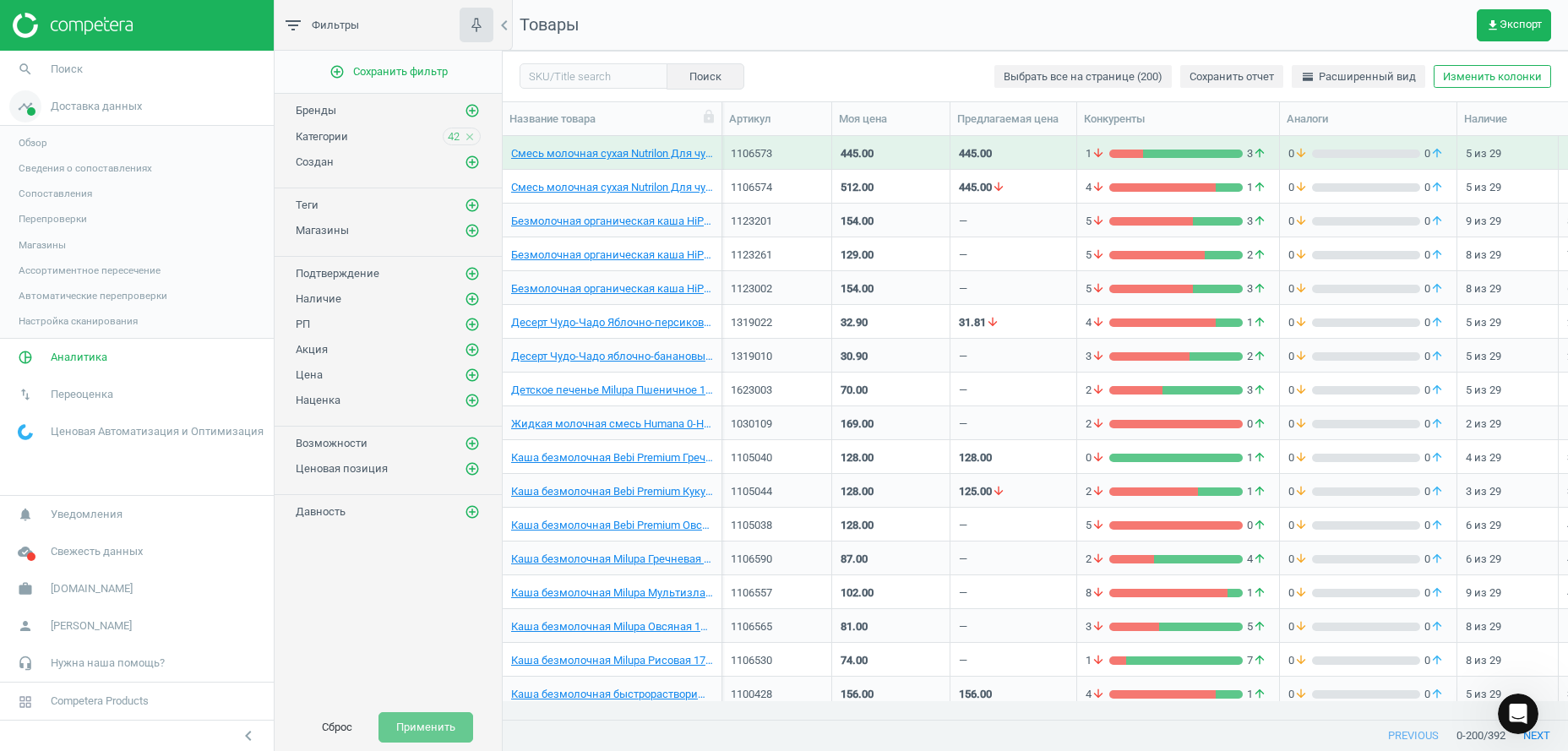
click at [42, 103] on span "timeline" at bounding box center [25, 106] width 50 height 37
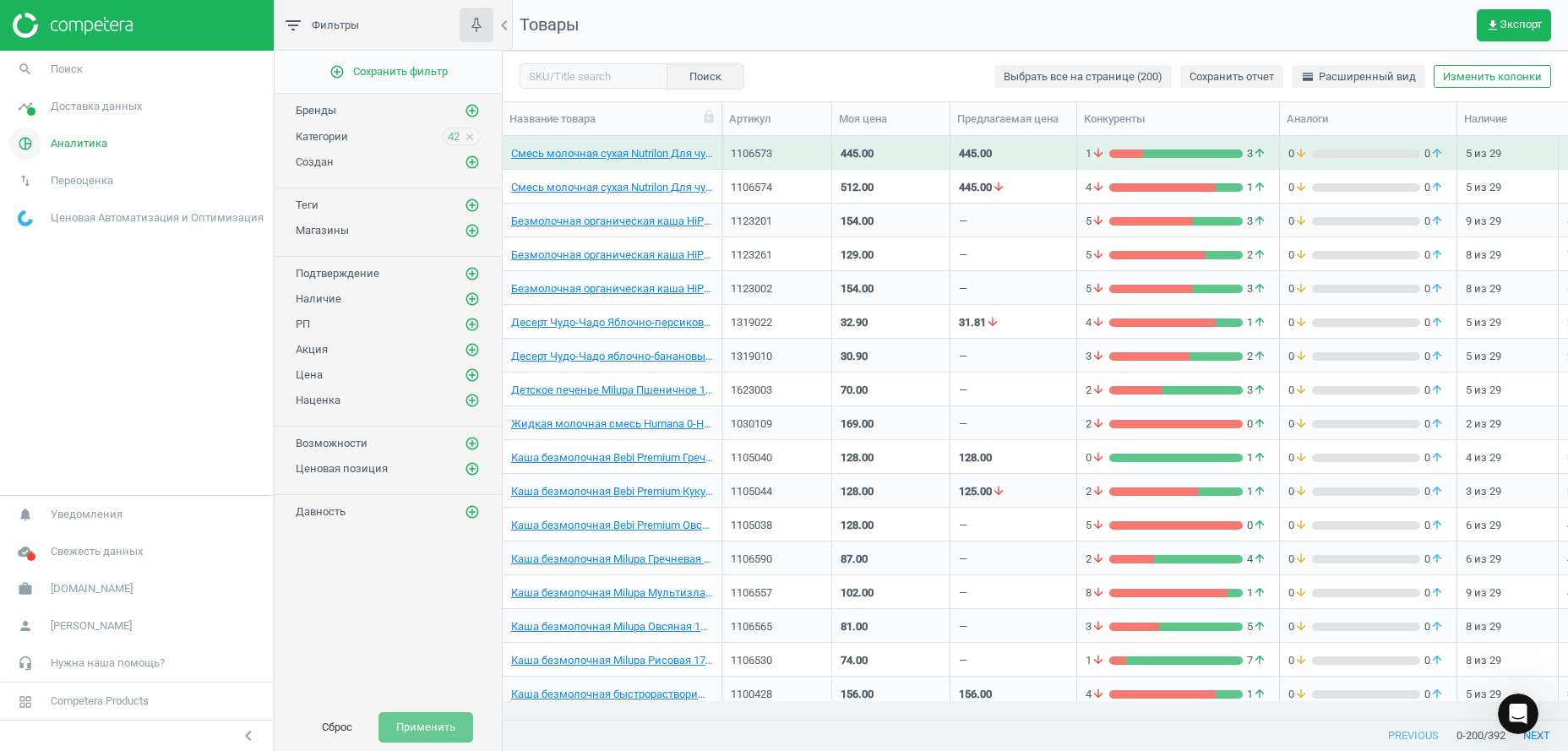
click at [50, 144] on span "Аналитика" at bounding box center [78, 143] width 56 height 15
click at [60, 23] on img at bounding box center [73, 25] width 120 height 25
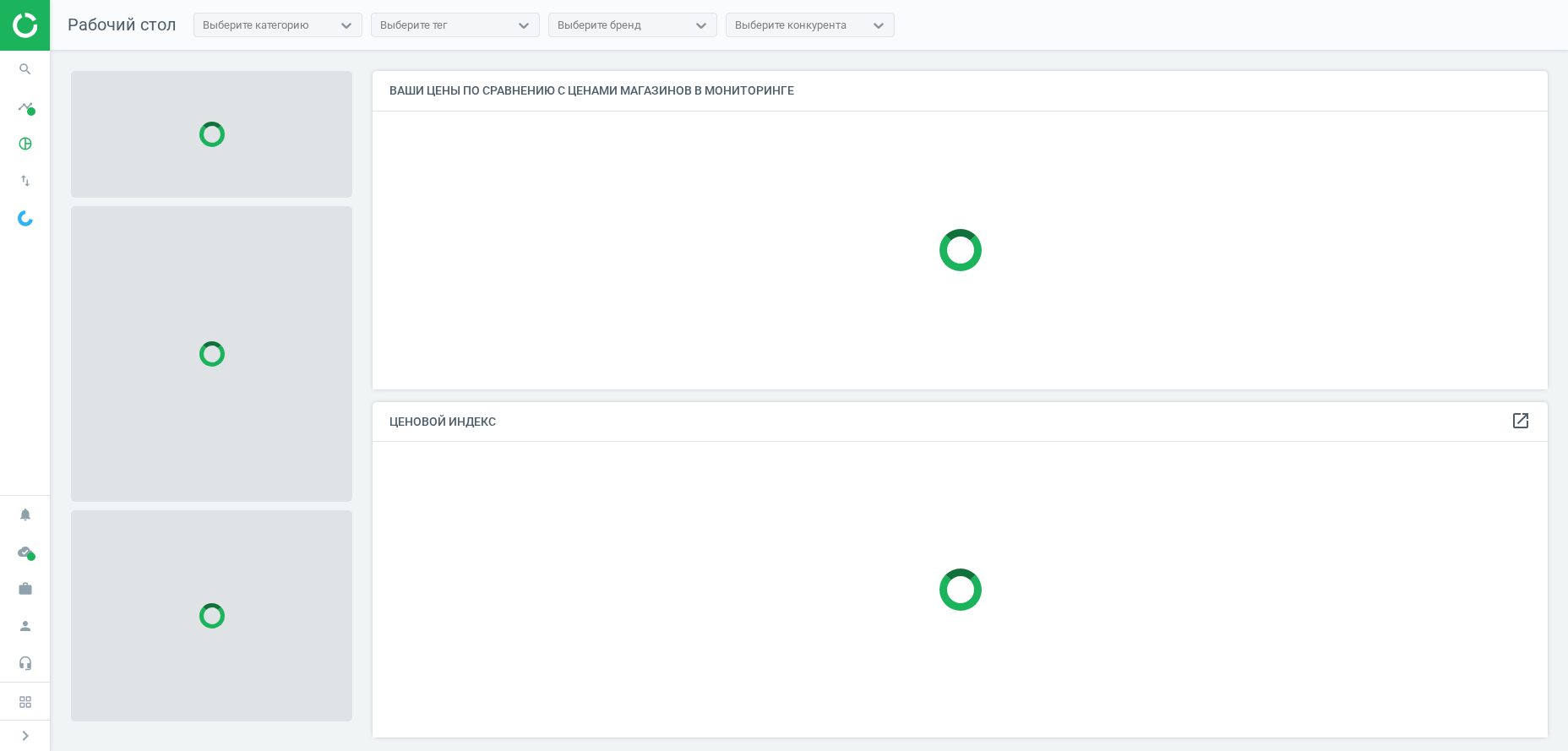
scroll to position [336, 1176]
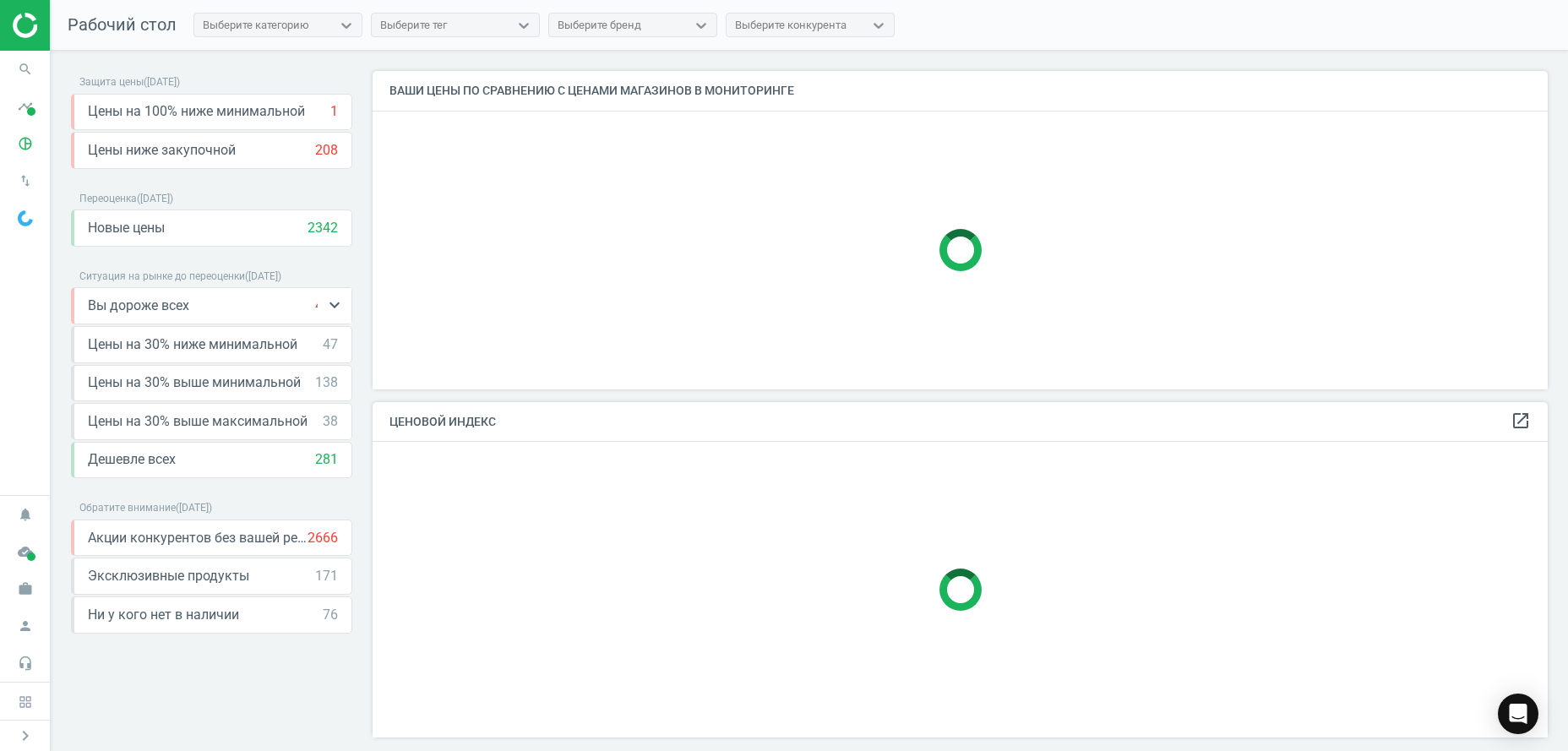
click at [203, 309] on div "Вы дороже всех 470 keyboard_arrow_down" at bounding box center [213, 305] width 250 height 18
click at [342, 305] on icon "keyboard_arrow_down" at bounding box center [334, 304] width 20 height 20
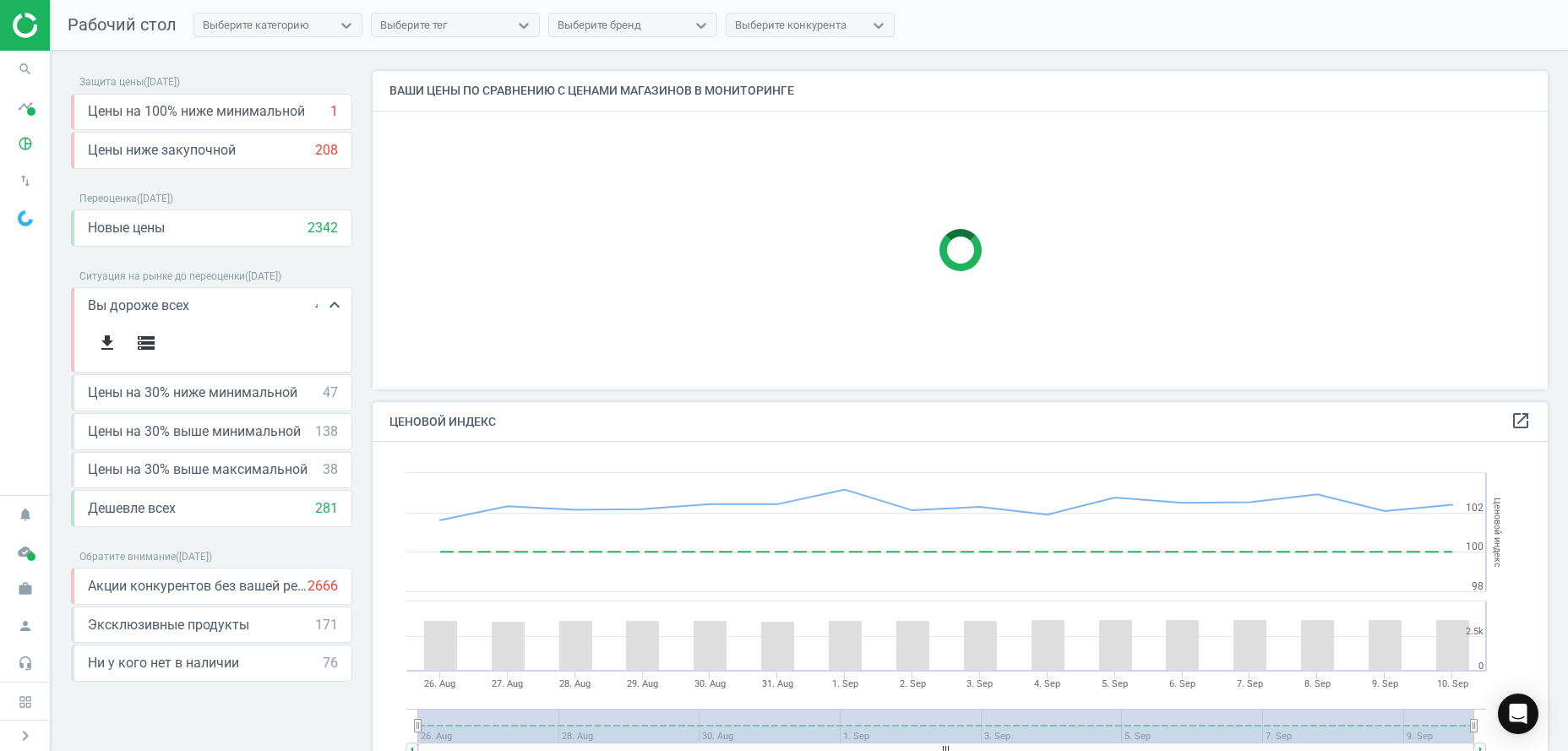
scroll to position [407, 1176]
click at [112, 350] on icon "get_app" at bounding box center [107, 342] width 20 height 20
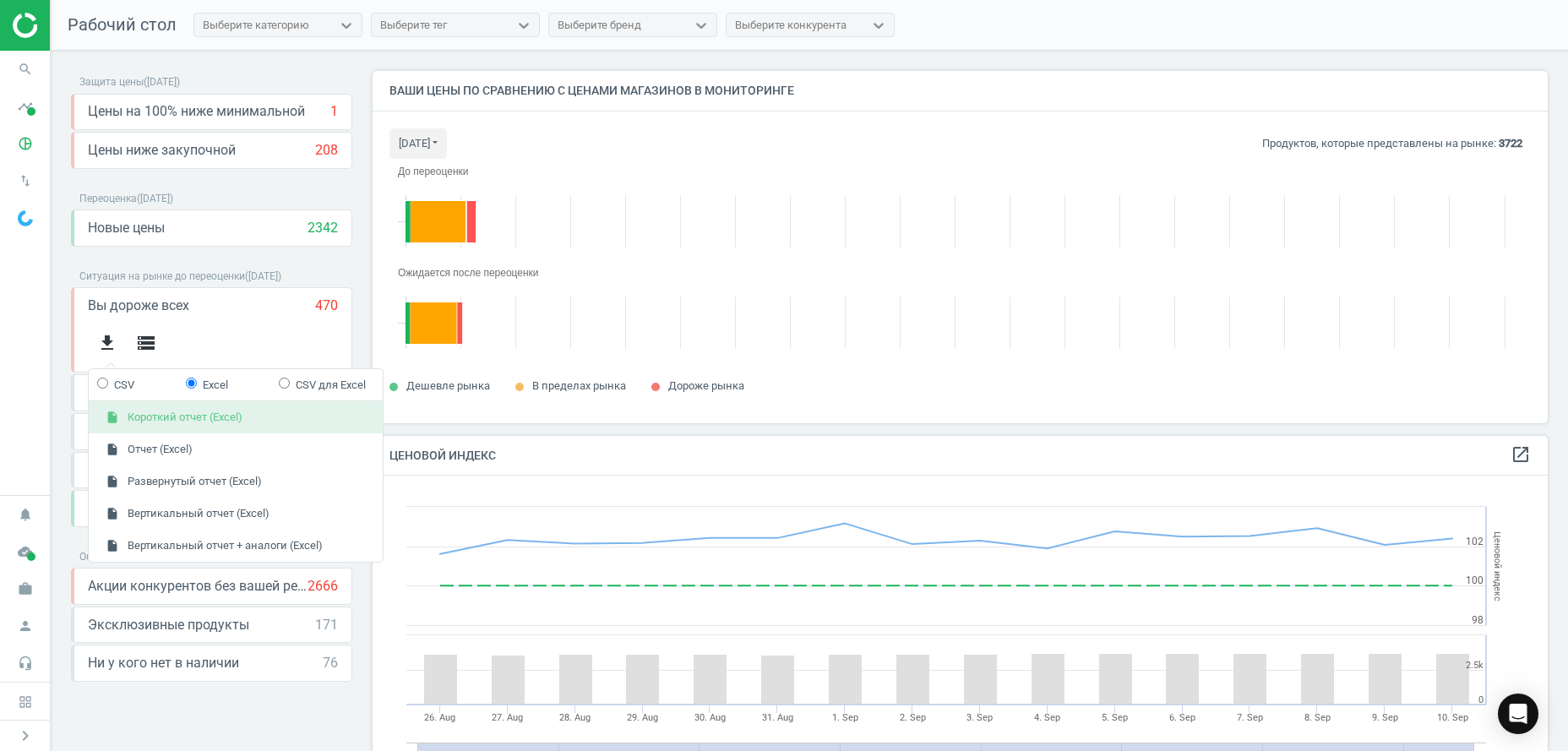
scroll to position [370, 1176]
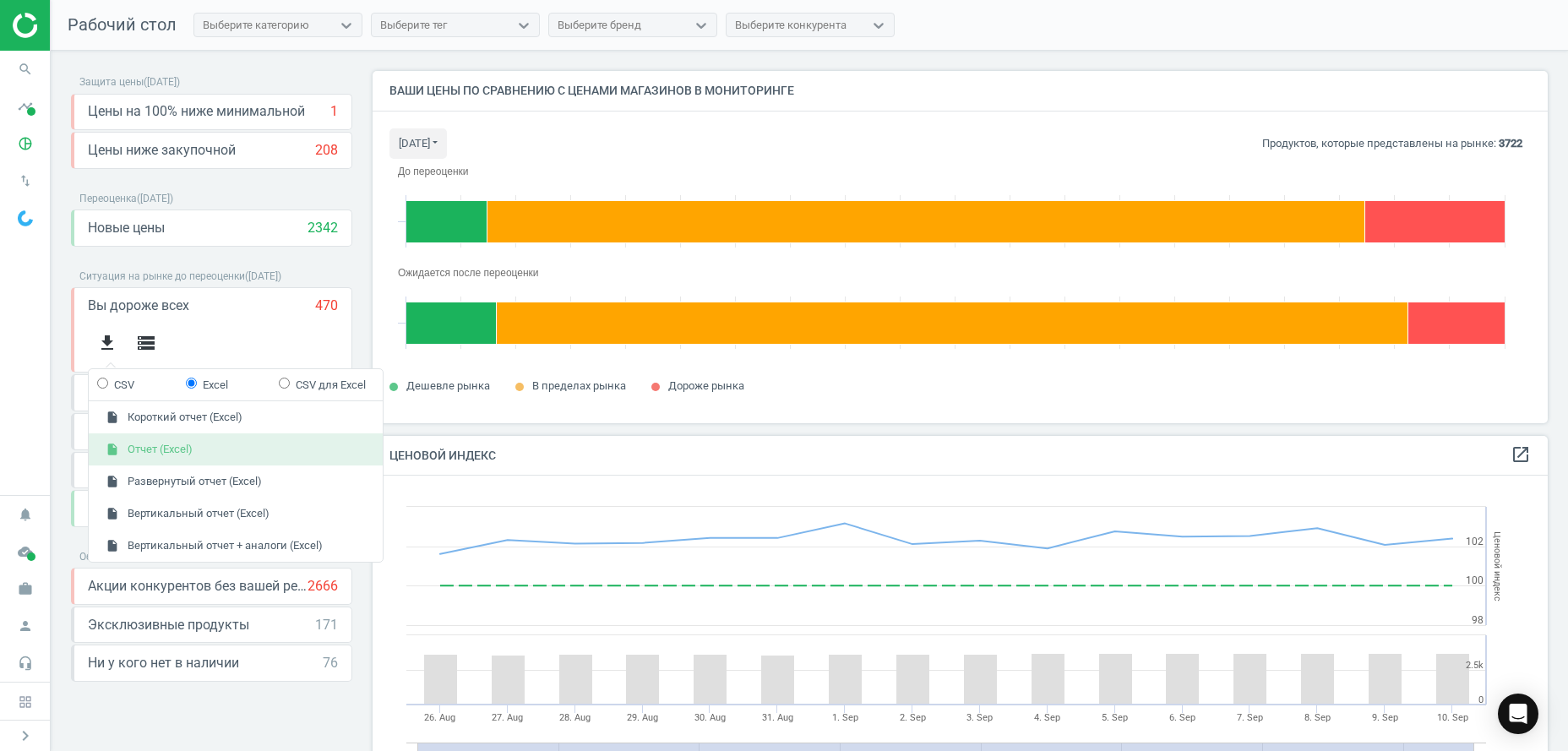
click at [218, 445] on button "insert_drive_file Отчет (Excel)" at bounding box center [236, 449] width 294 height 32
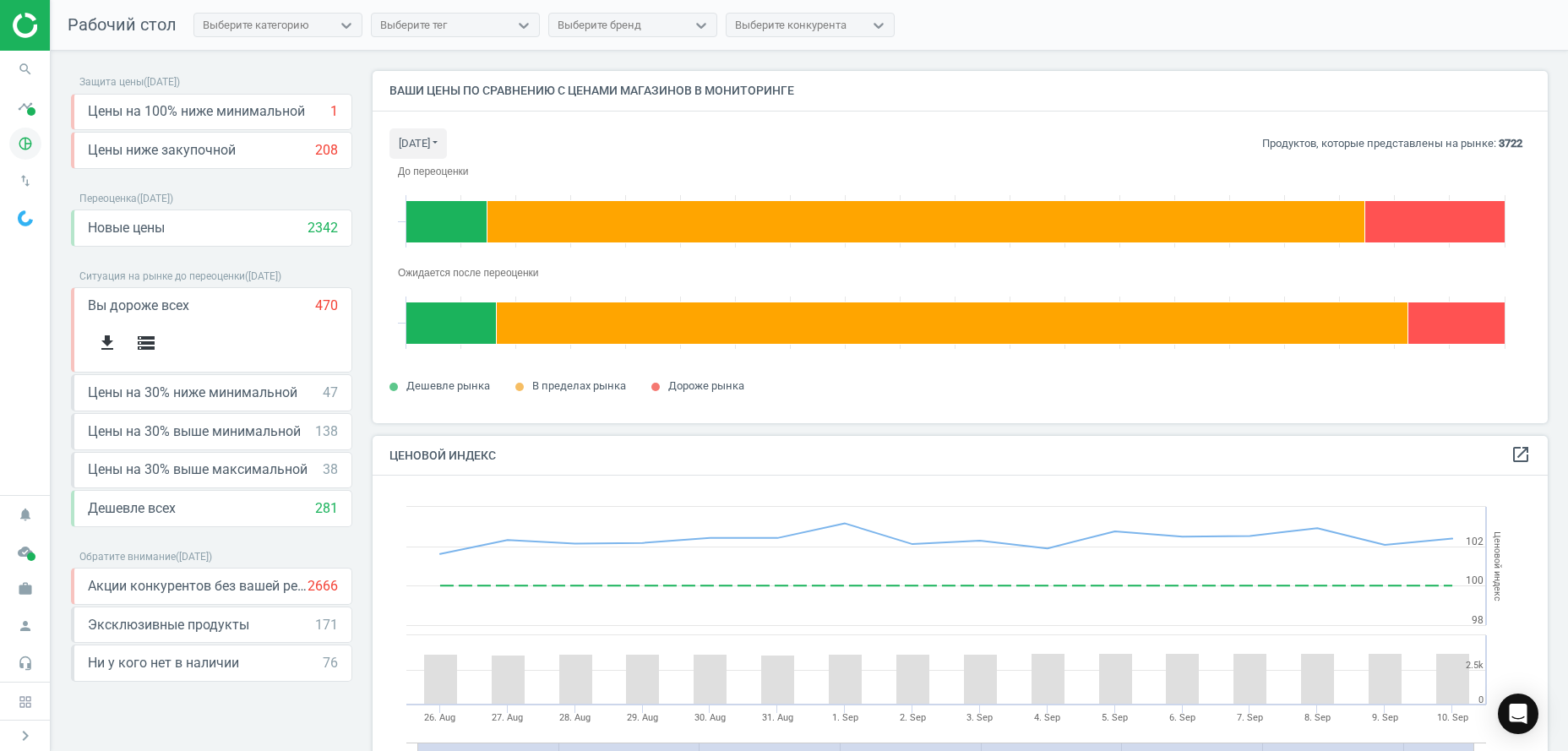
click at [22, 134] on icon "pie_chart_outlined" at bounding box center [25, 143] width 32 height 32
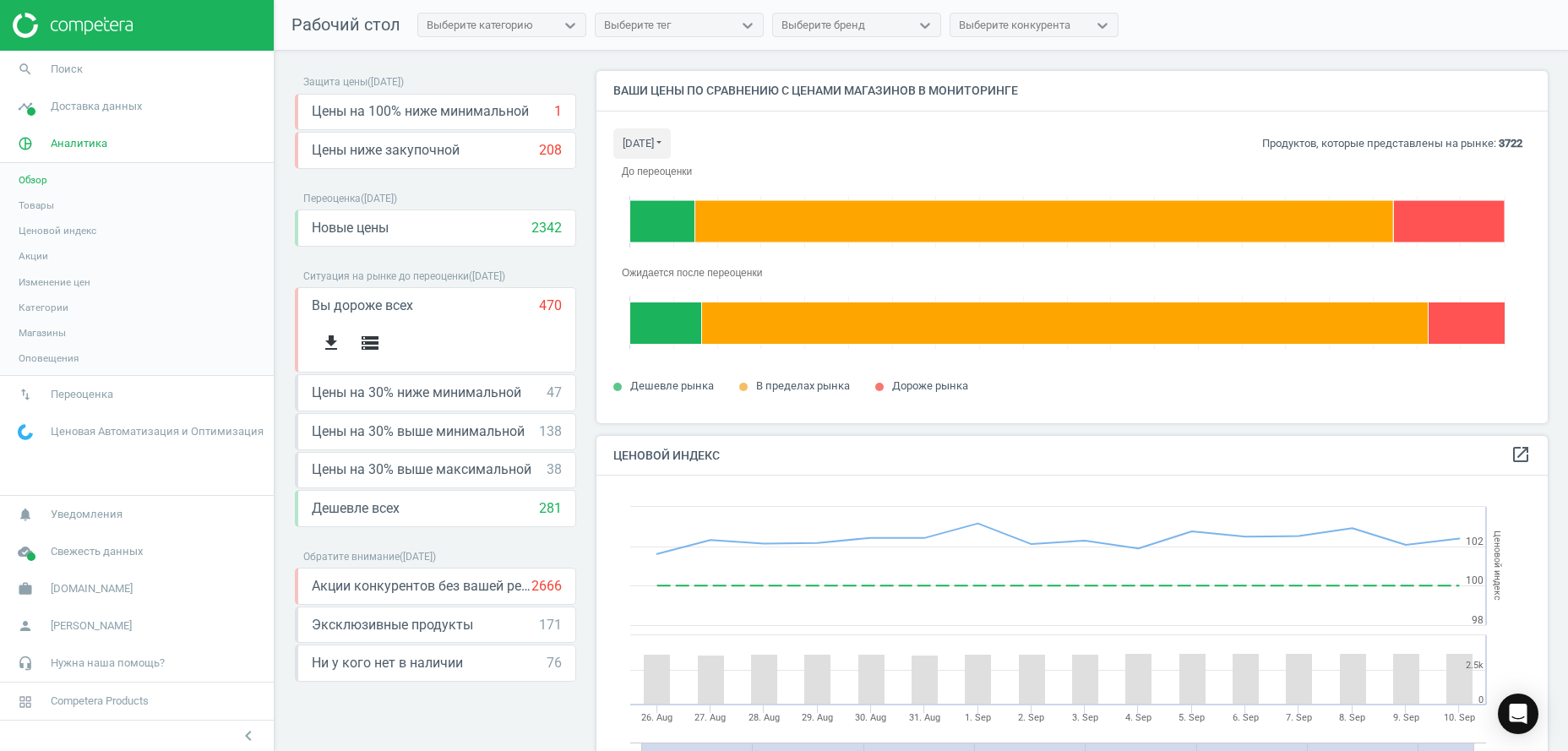
scroll to position [407, 952]
click at [39, 207] on span "Товары" at bounding box center [36, 205] width 36 height 14
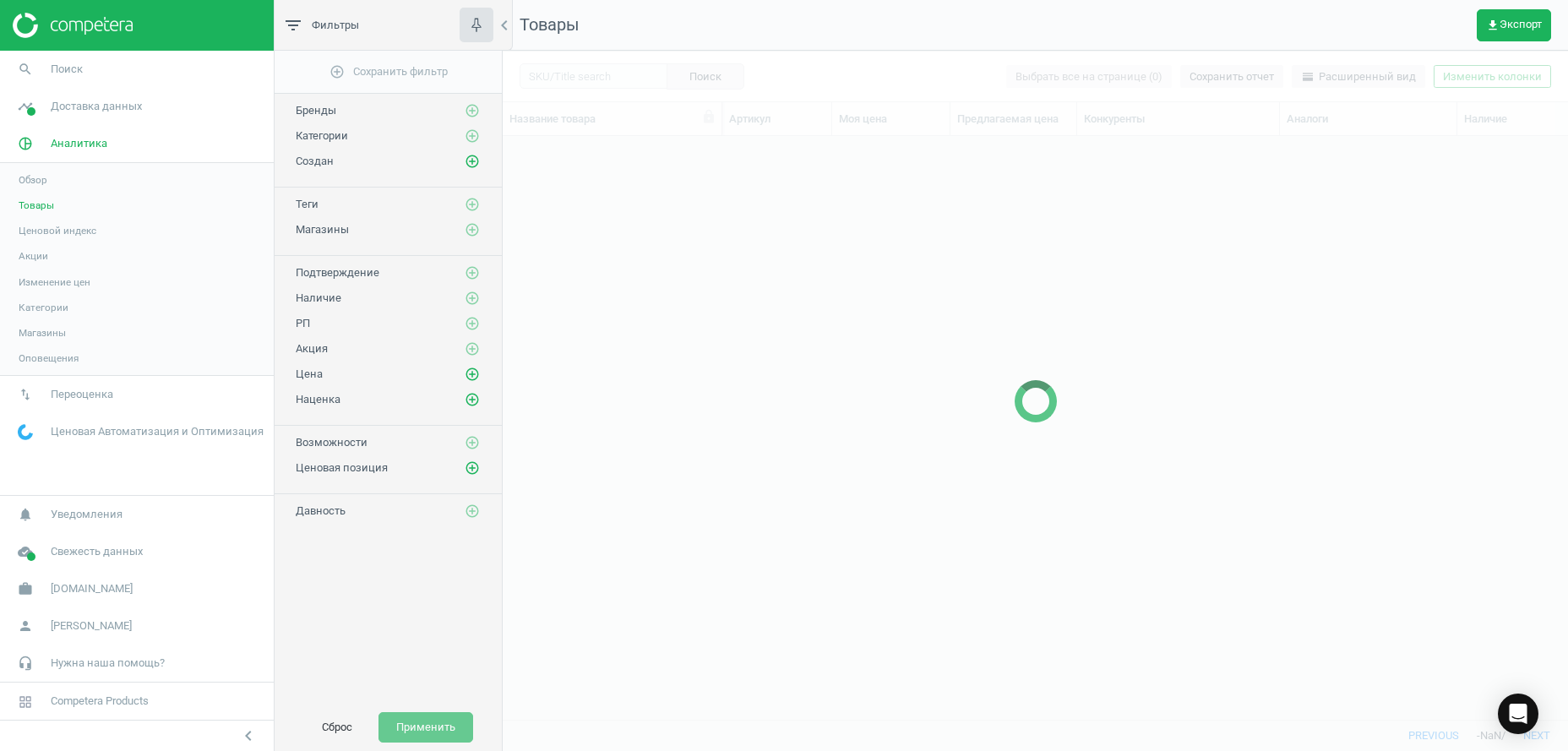
scroll to position [548, 1047]
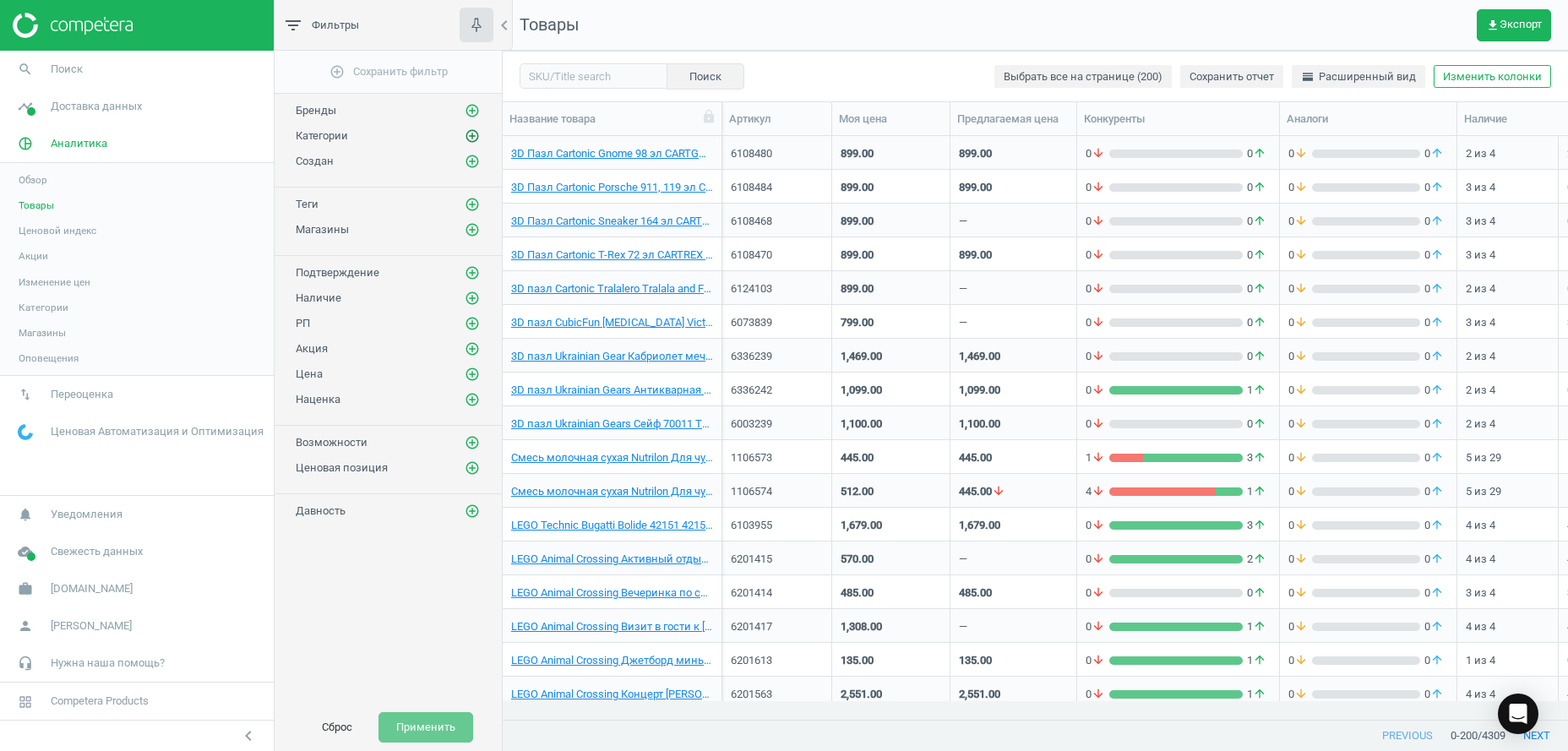
click at [471, 133] on icon "add_circle_outline" at bounding box center [471, 136] width 15 height 15
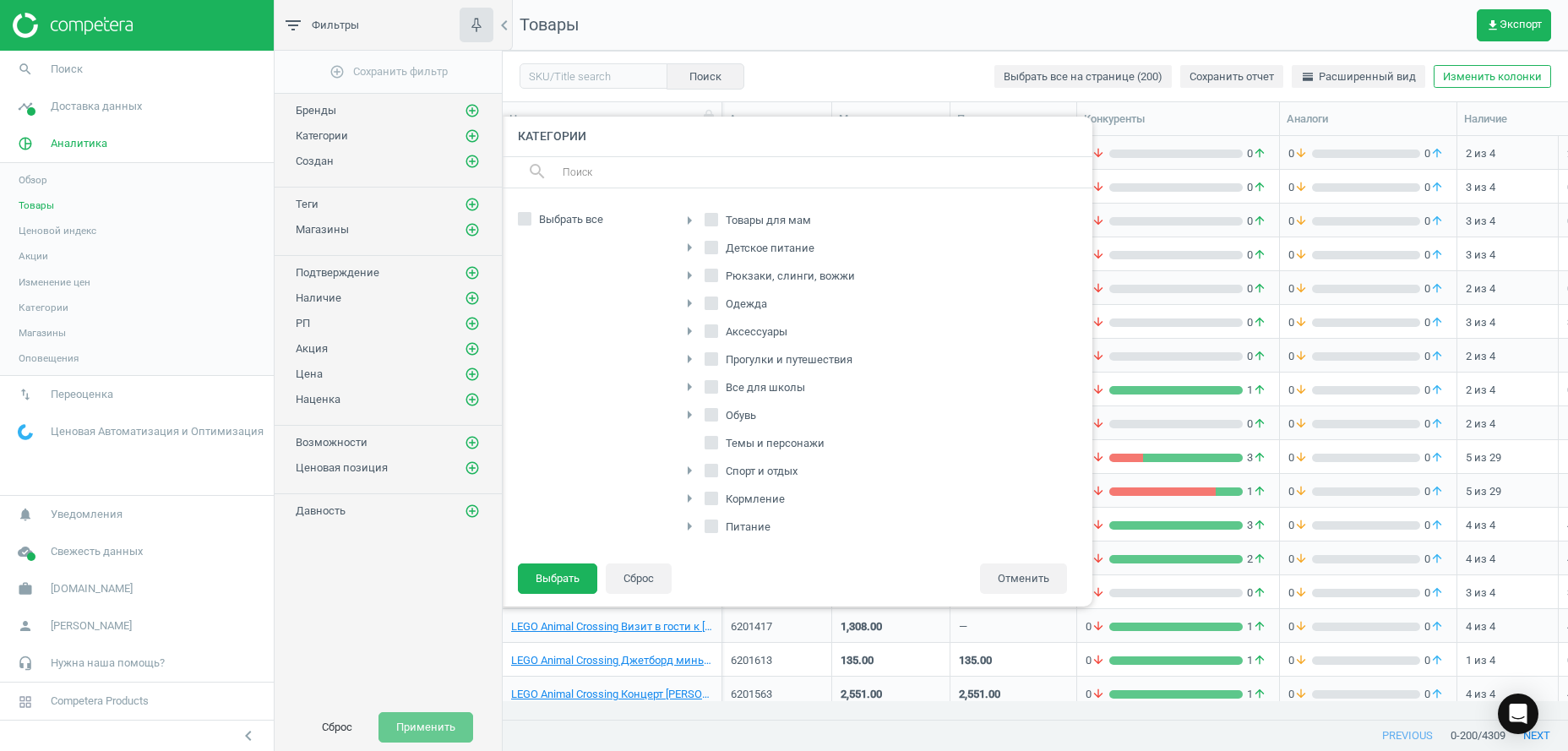
scroll to position [257, 0]
click at [716, 410] on input "Кормление" at bounding box center [711, 412] width 11 height 11
checkbox input "true"
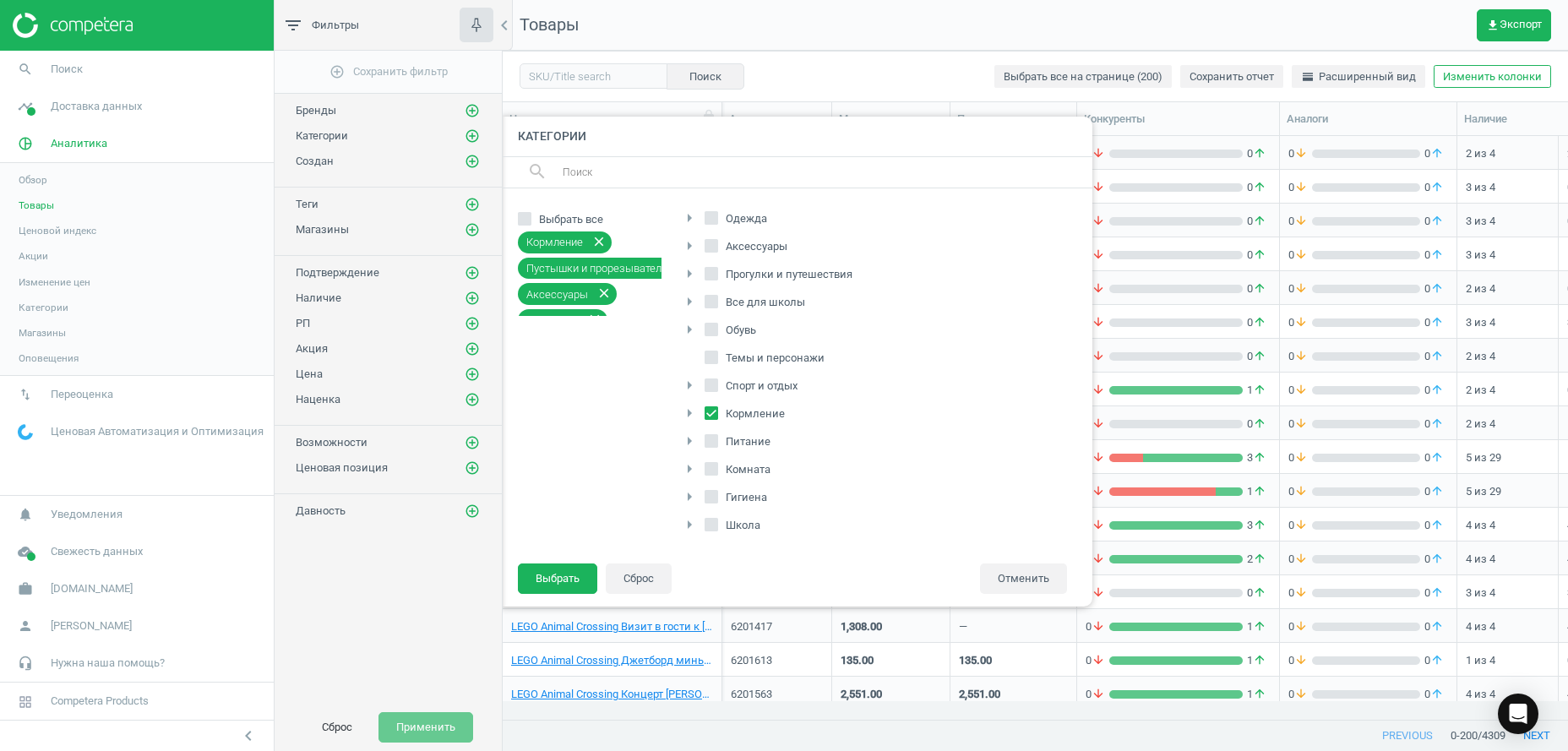
click at [721, 492] on label "Гигиена" at bounding box center [737, 497] width 66 height 23
click at [717, 492] on input "Гигиена" at bounding box center [711, 496] width 11 height 11
checkbox input "true"
click at [686, 468] on icon "arrow_right" at bounding box center [688, 469] width 20 height 20
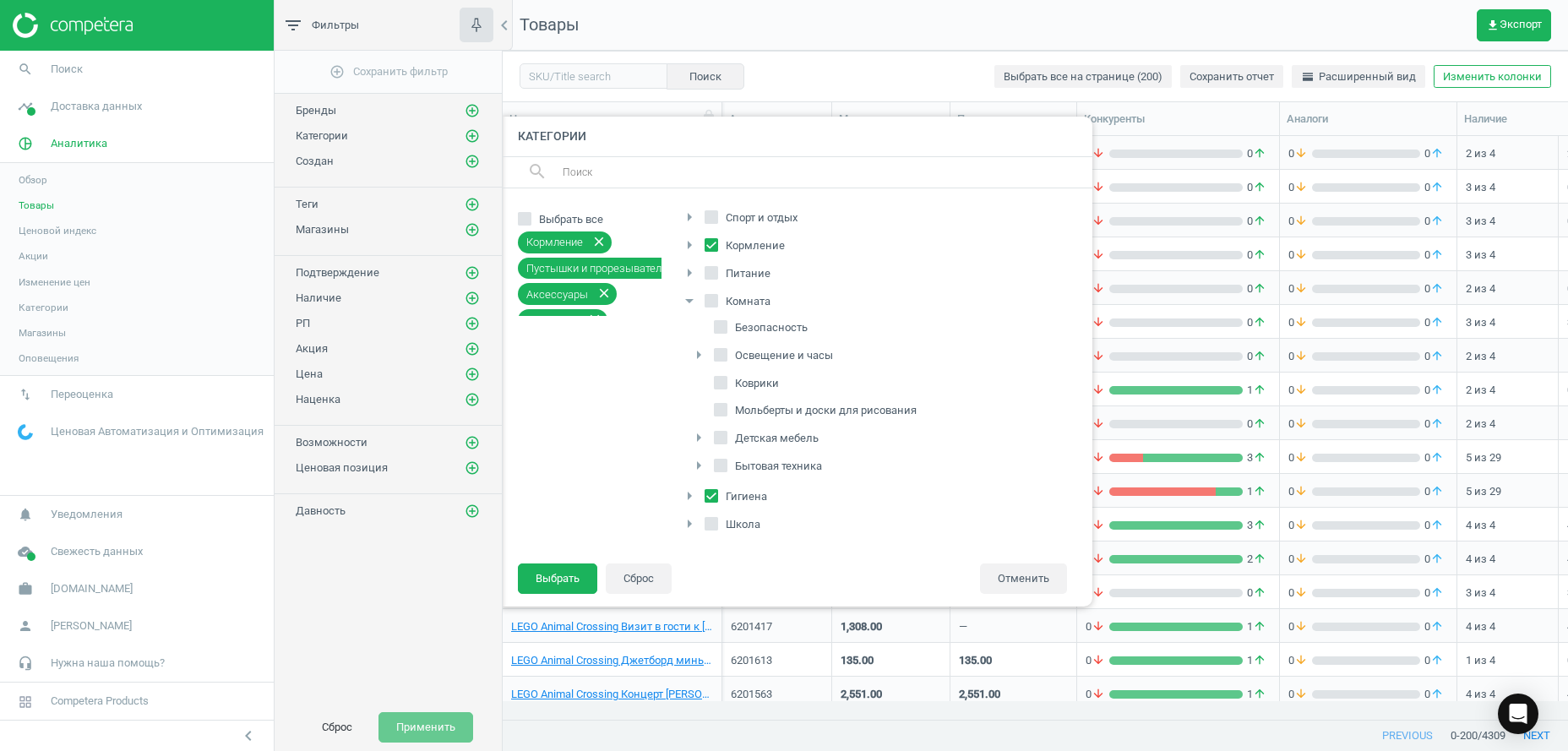
click at [697, 463] on icon "arrow_right" at bounding box center [698, 465] width 20 height 20
click at [727, 377] on icon at bounding box center [721, 380] width 14 height 14
click at [727, 377] on input "Бытовая техника" at bounding box center [721, 379] width 11 height 11
checkbox input "true"
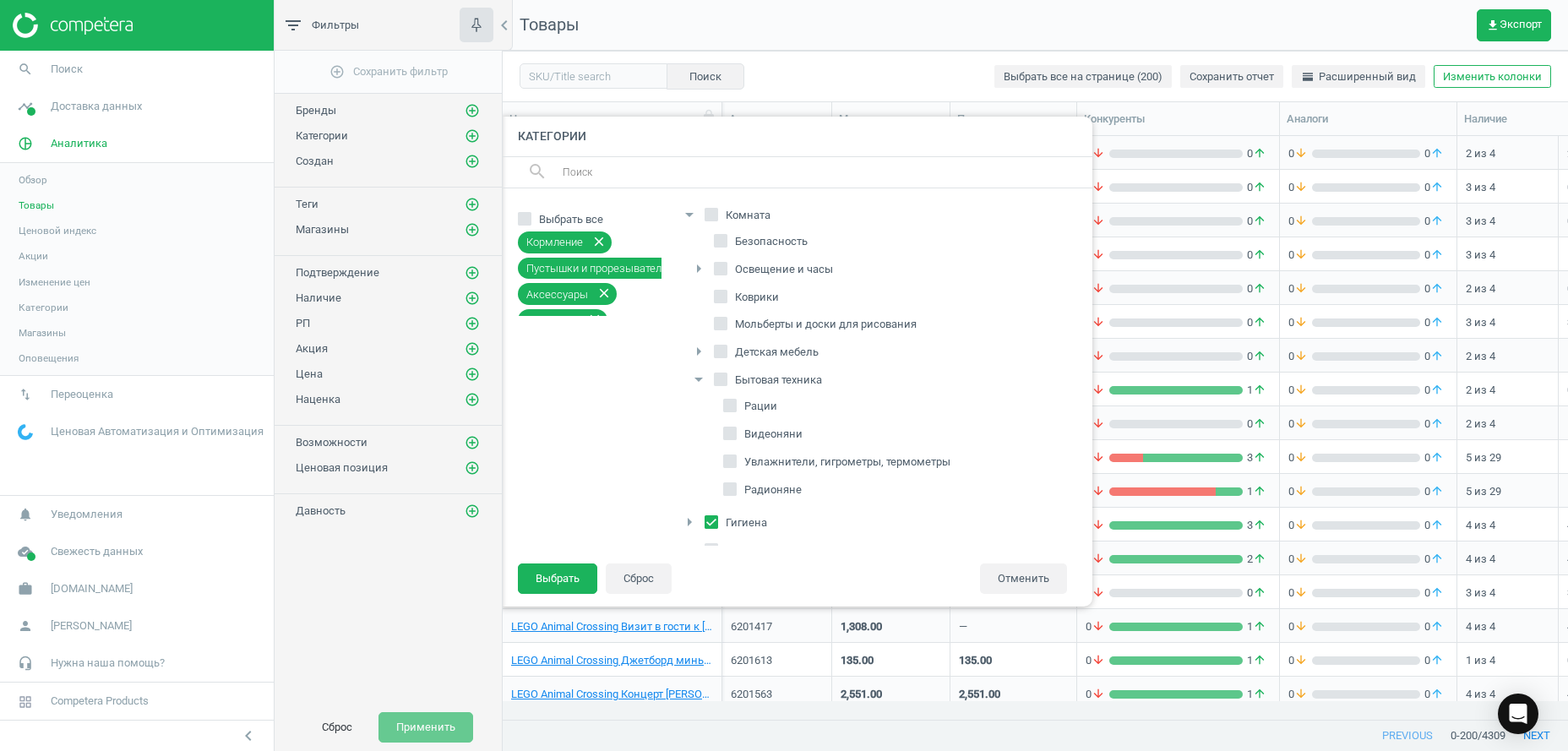
checkbox input "true"
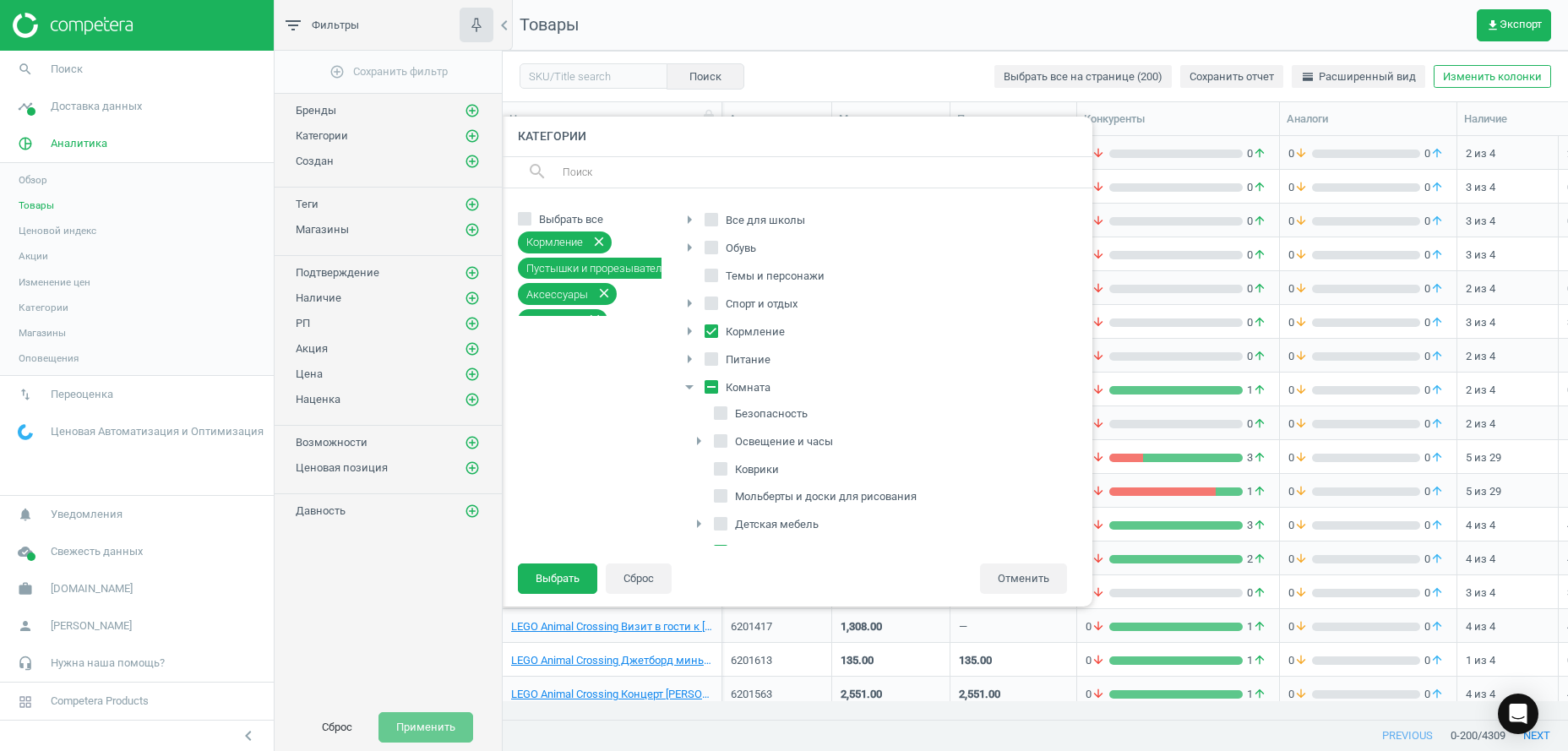
scroll to position [254, 0]
click at [568, 582] on button "Выбрать" at bounding box center [557, 578] width 79 height 30
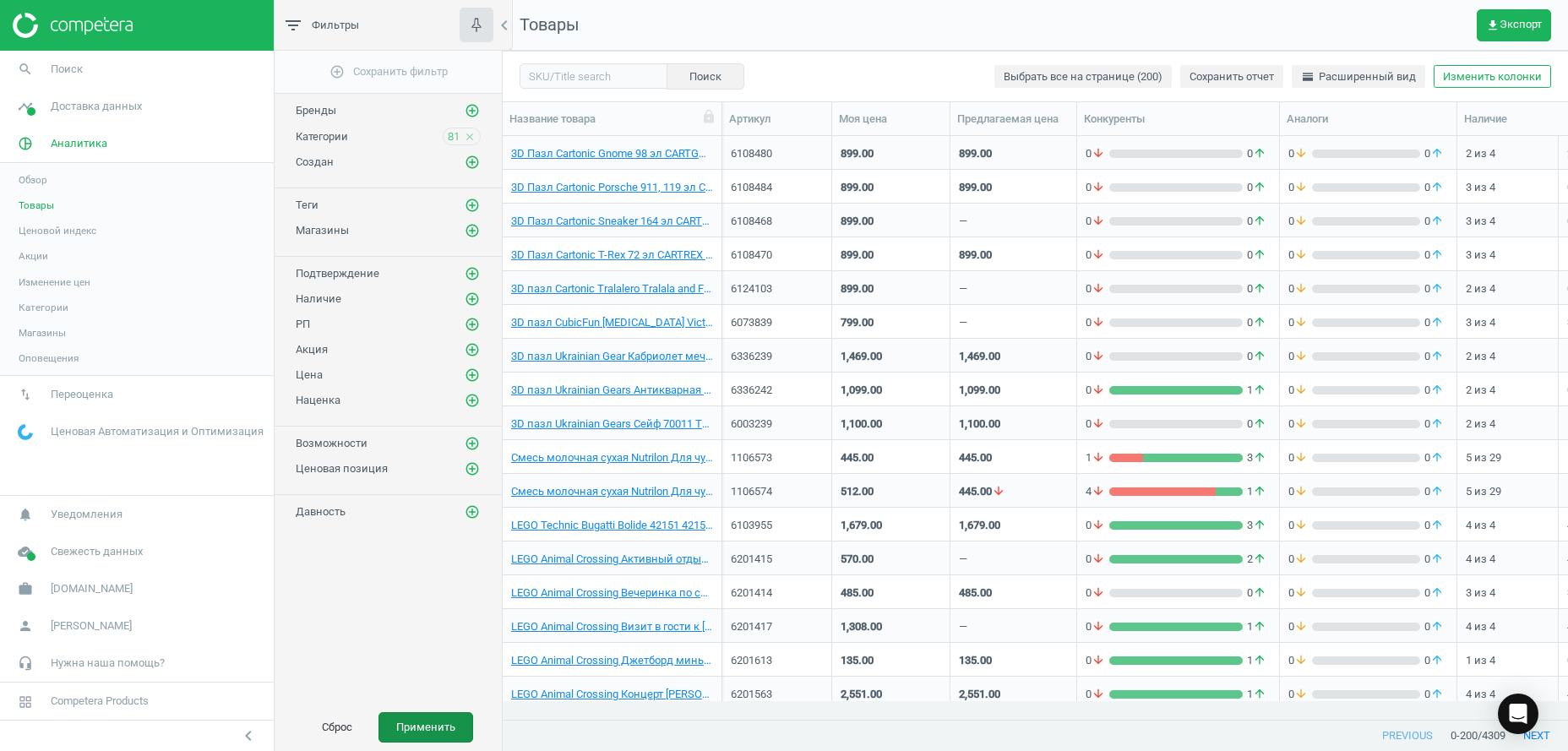
click at [447, 725] on button "Применить" at bounding box center [425, 727] width 95 height 30
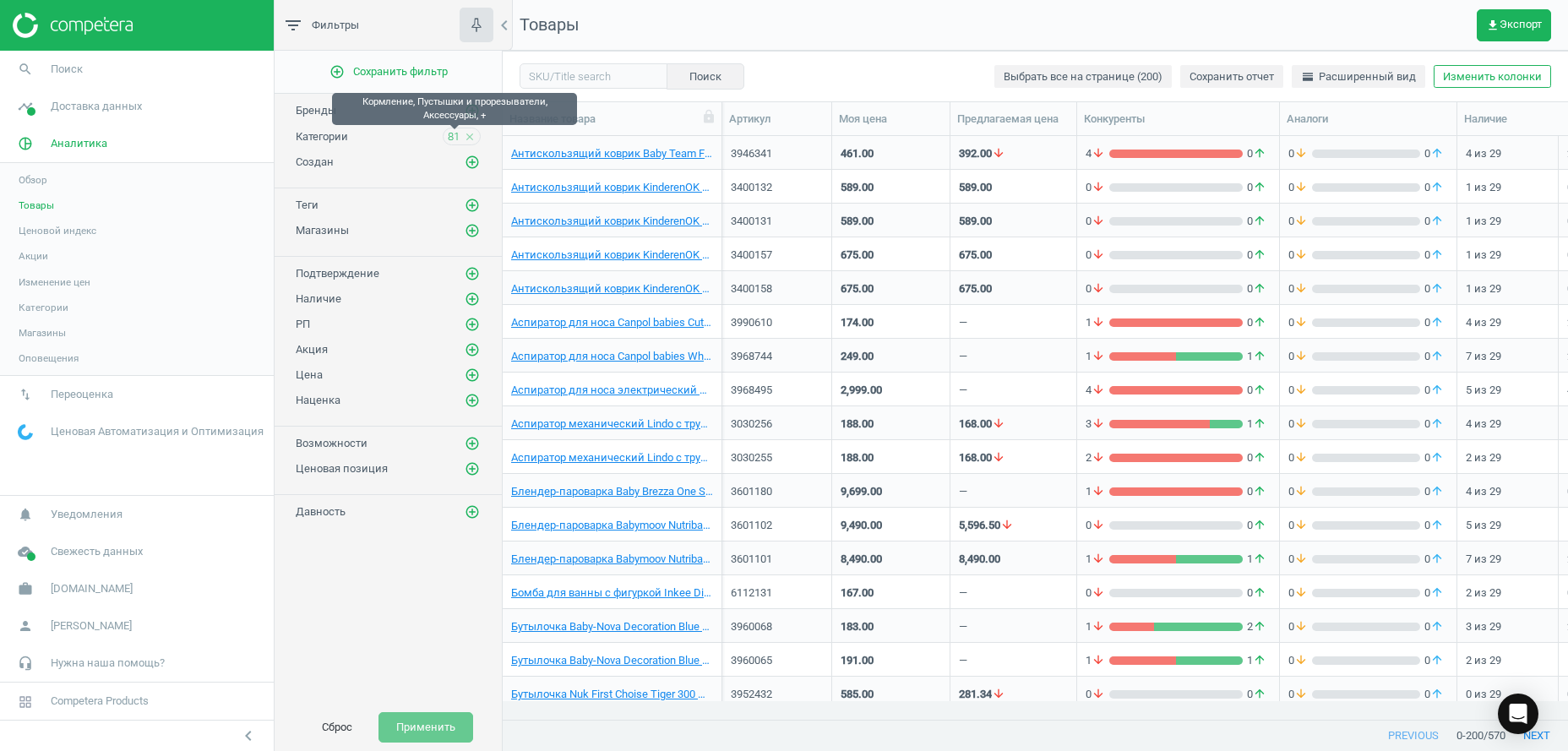
click at [457, 135] on span "81" at bounding box center [454, 136] width 12 height 15
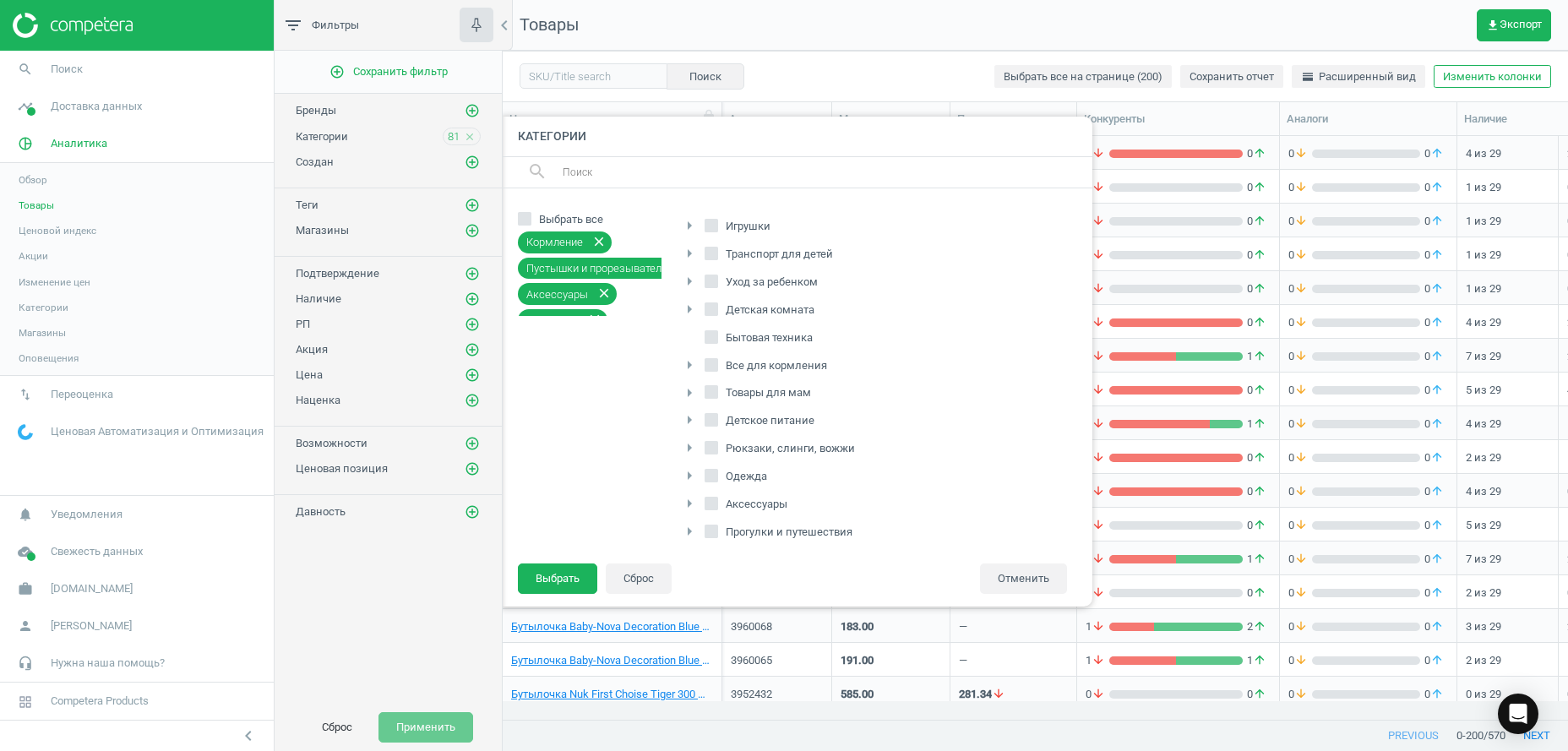
click at [711, 366] on input "Все для кормления" at bounding box center [711, 364] width 11 height 11
checkbox input "true"
click at [709, 402] on span at bounding box center [711, 395] width 14 height 13
click at [709, 398] on input "Товары для мам" at bounding box center [711, 392] width 11 height 11
checkbox input "true"
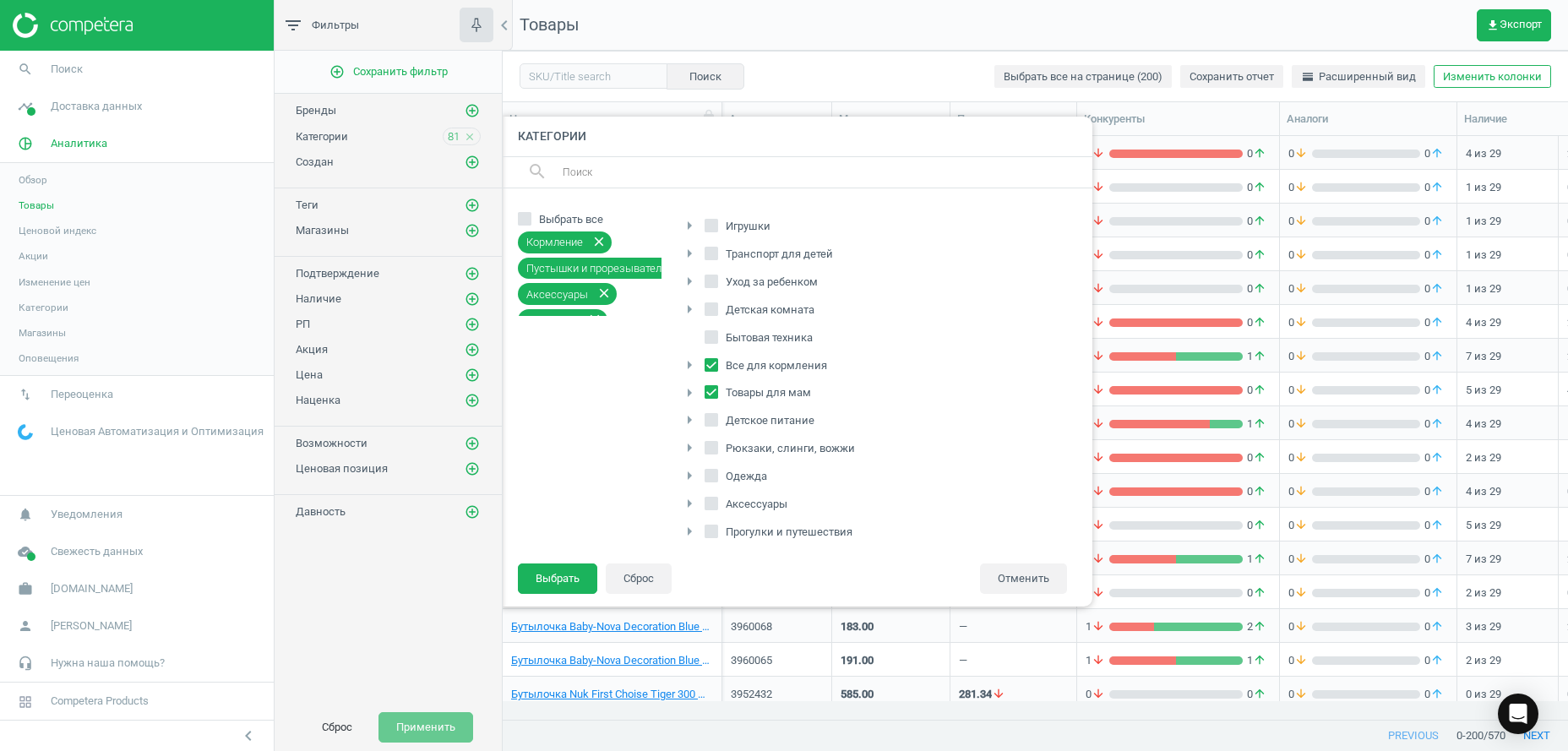
scroll to position [257, 0]
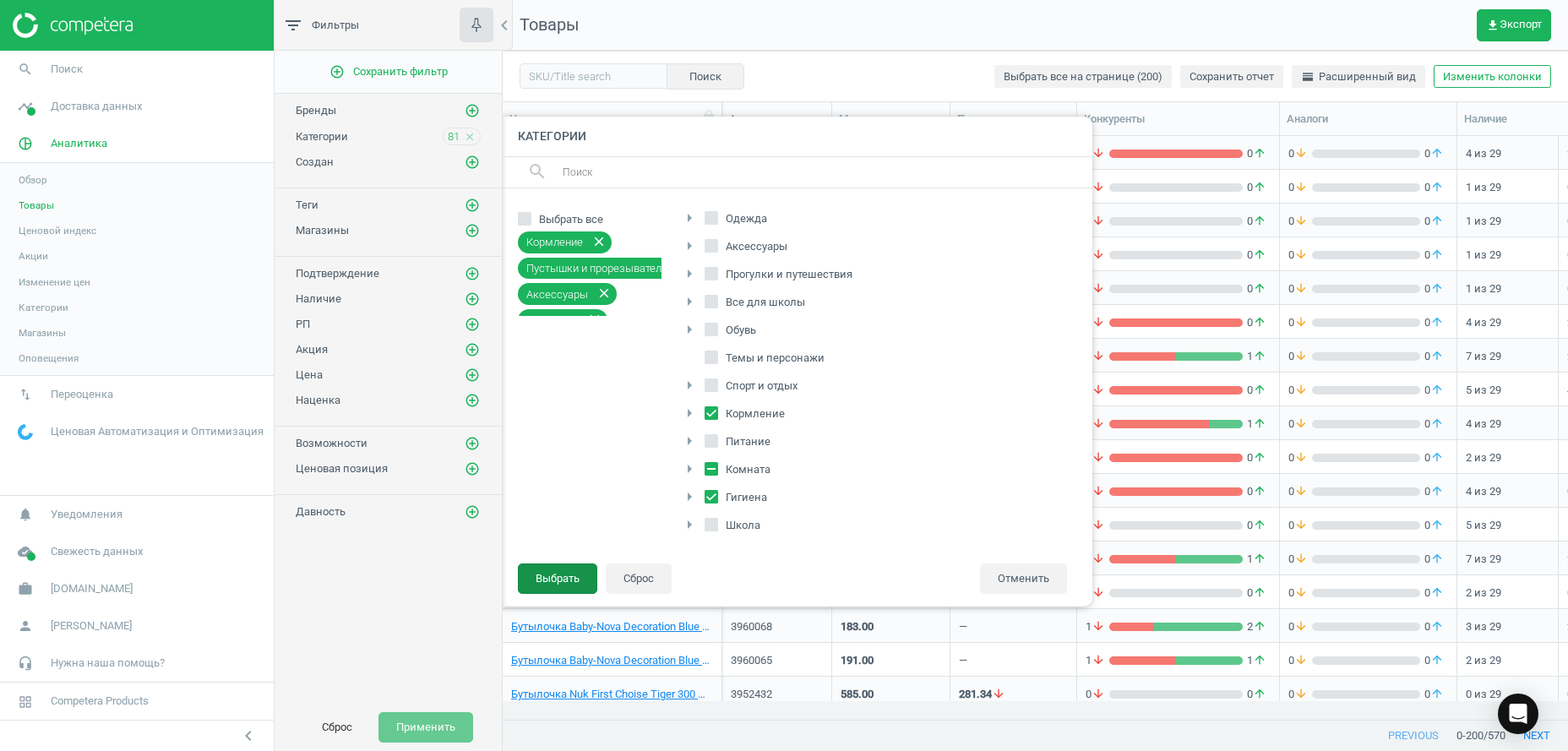
click at [561, 579] on button "Выбрать" at bounding box center [557, 578] width 79 height 30
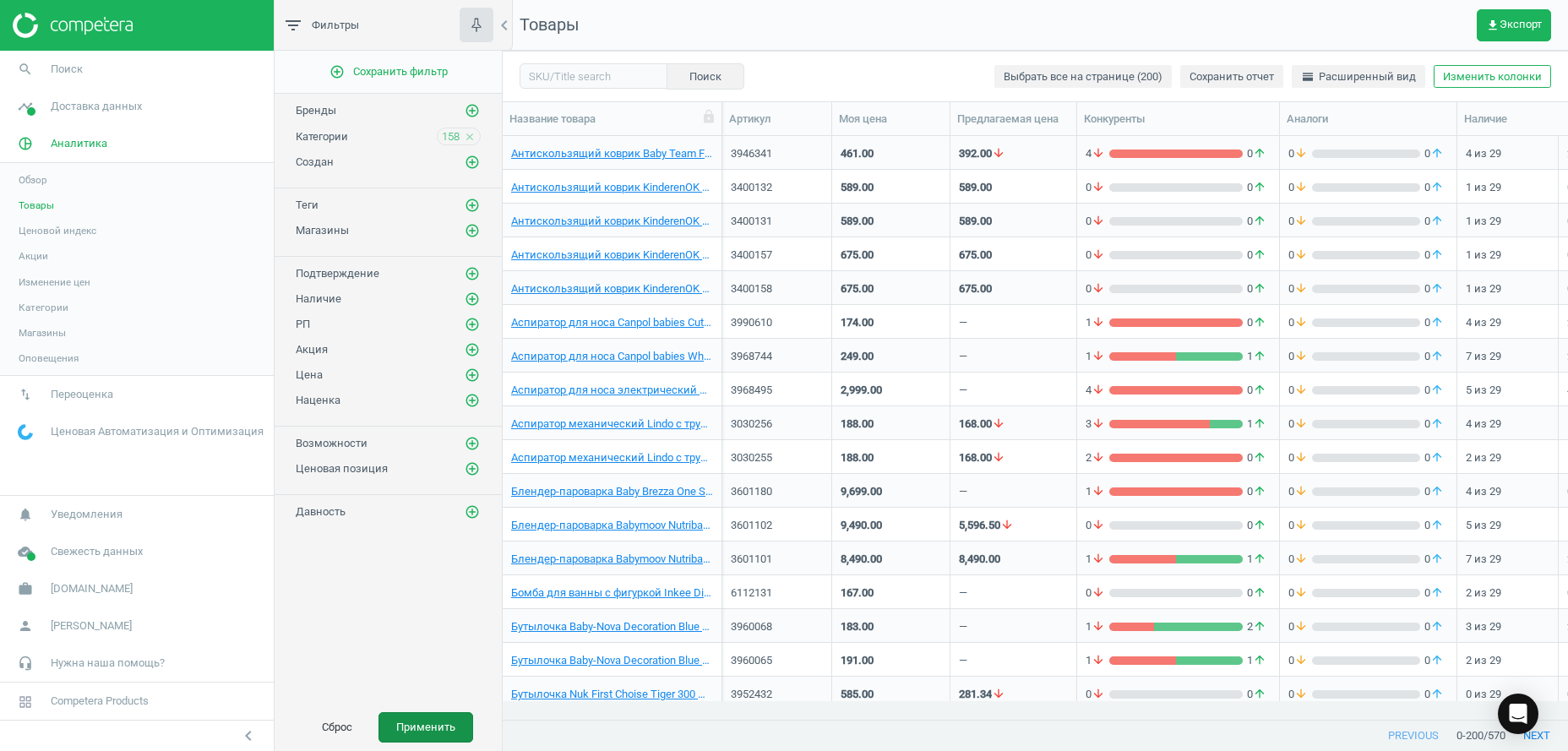
click at [437, 719] on button "Применить" at bounding box center [425, 727] width 95 height 30
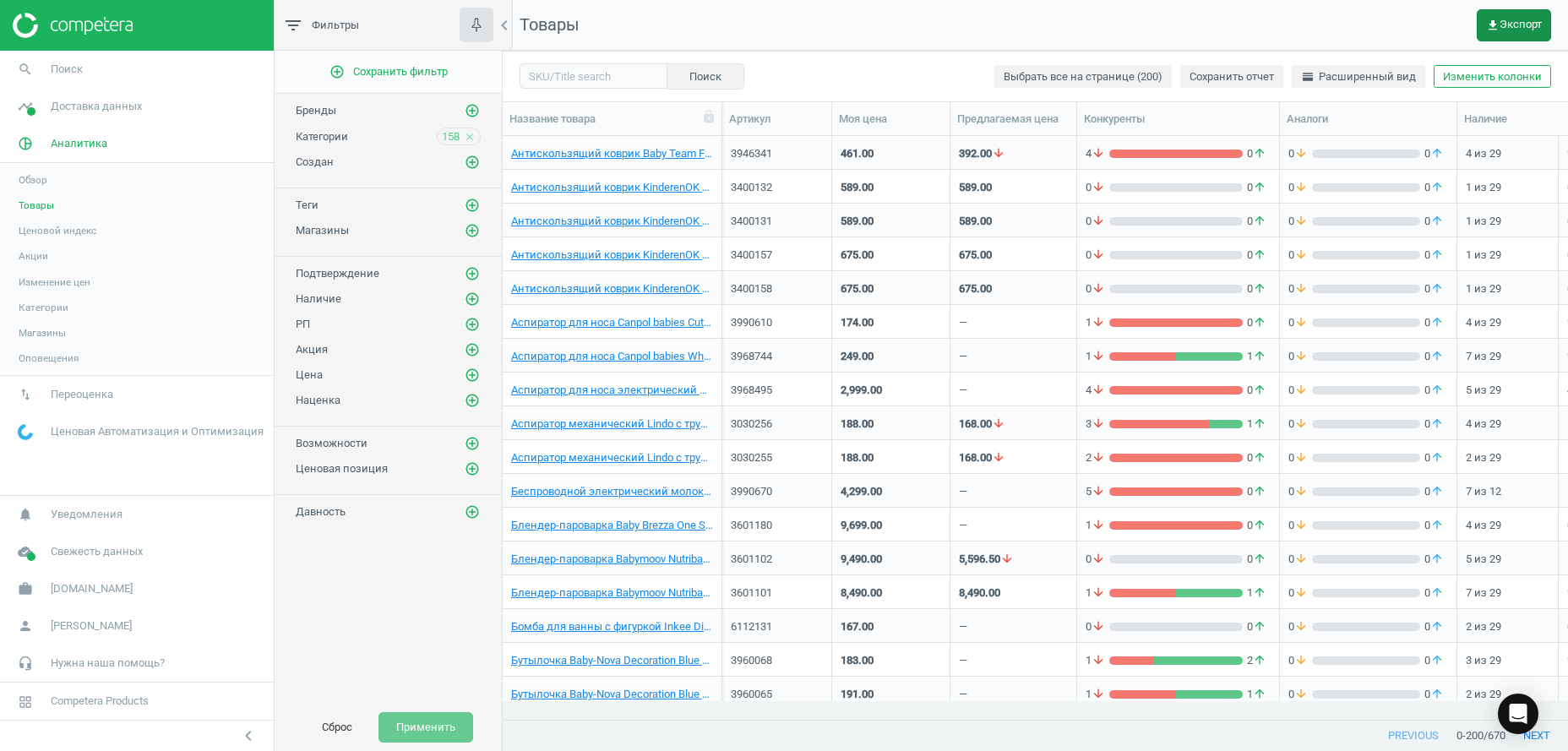
click at [1507, 21] on span "get_app Экспорт" at bounding box center [1513, 25] width 56 height 14
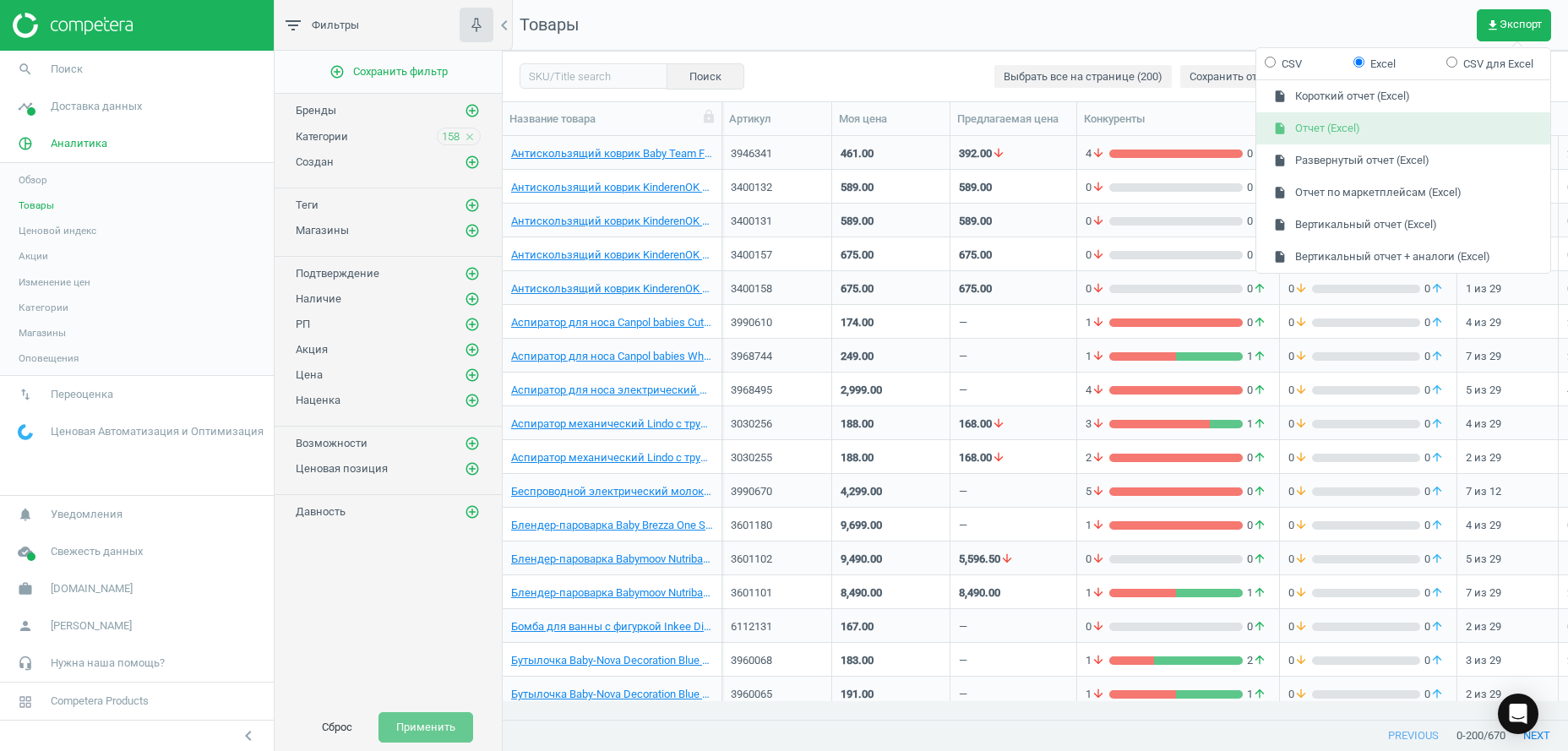
click at [1335, 120] on button "insert_drive_file Отчет (Excel)" at bounding box center [1403, 128] width 294 height 32
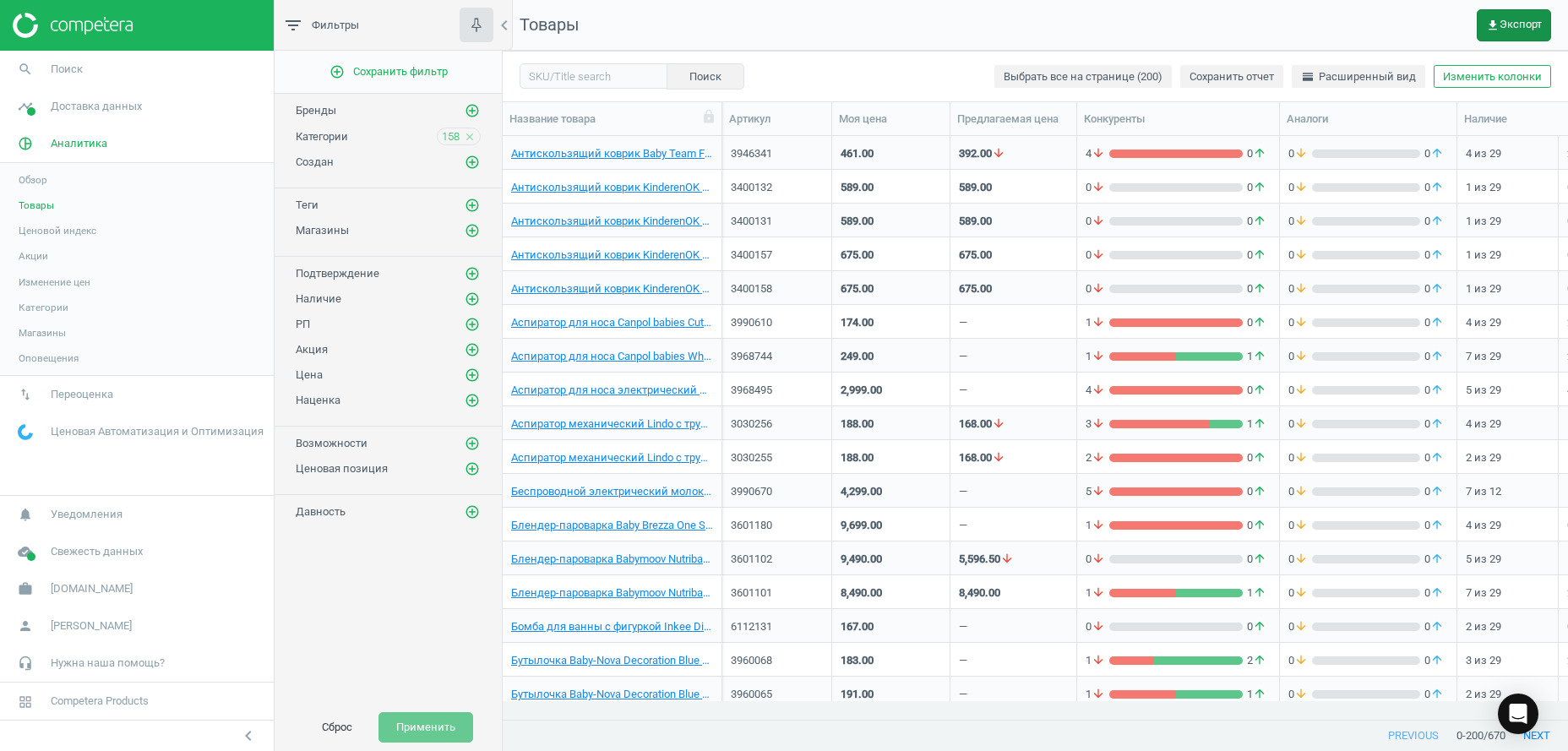
click at [1518, 18] on span "get_app Экспорт" at bounding box center [1513, 25] width 56 height 14
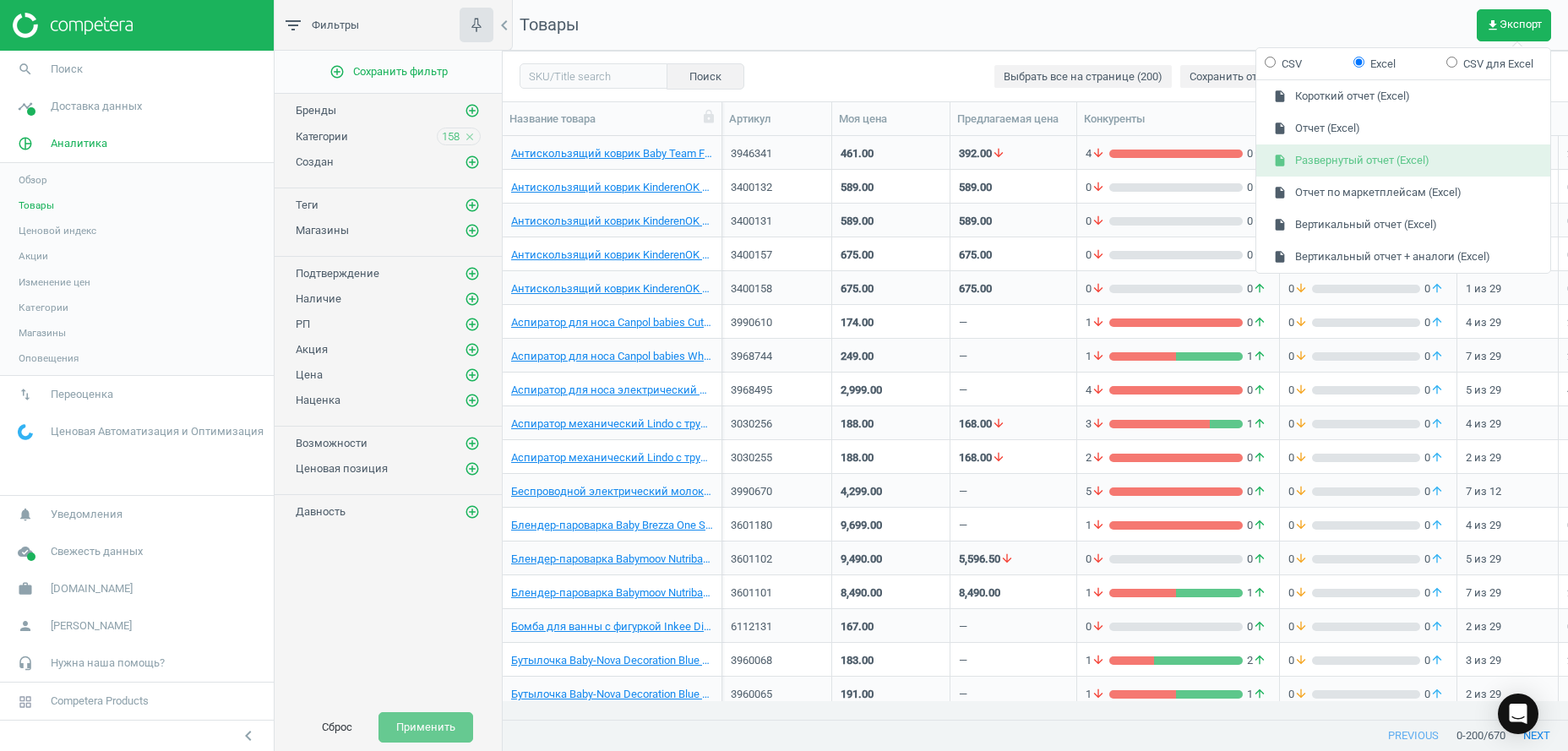
click at [1362, 162] on button "insert_drive_file Развернутый отчет (Excel)" at bounding box center [1403, 160] width 294 height 32
